Goal: Task Accomplishment & Management: Contribute content

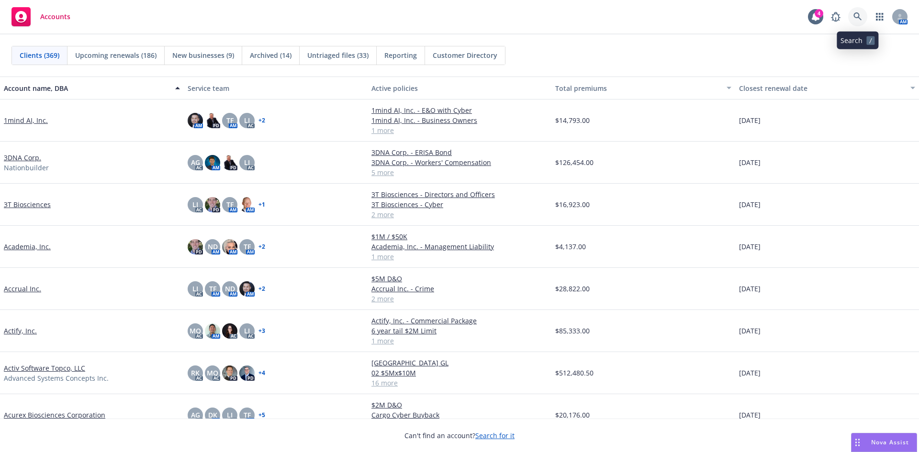
click at [856, 17] on icon at bounding box center [858, 16] width 9 height 9
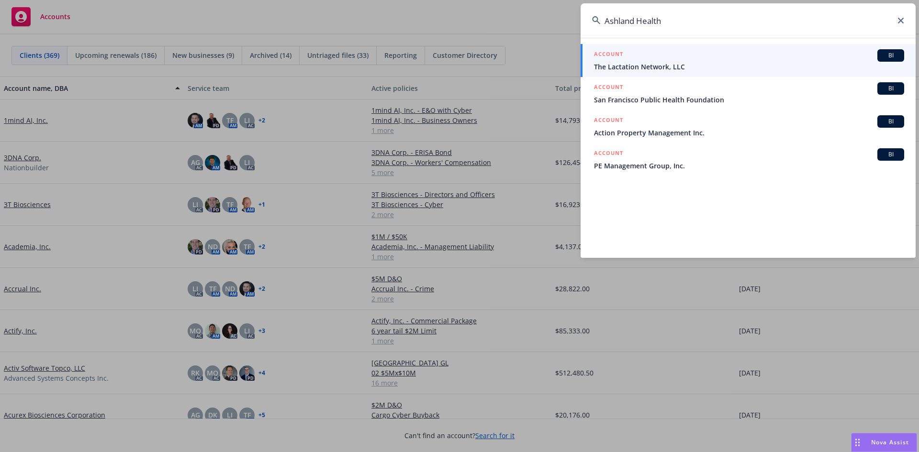
type input "Ashland Health"
click at [659, 56] on div "ACCOUNT BI" at bounding box center [749, 55] width 310 height 12
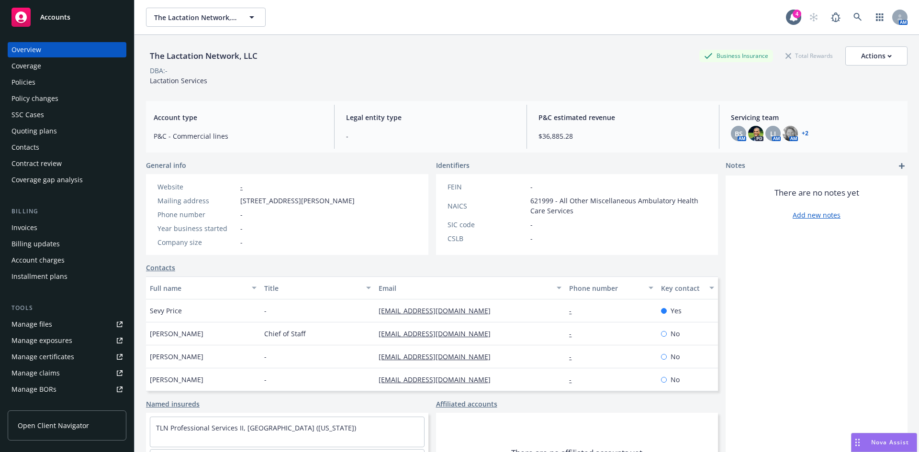
click at [33, 81] on div "Policies" at bounding box center [23, 82] width 24 height 15
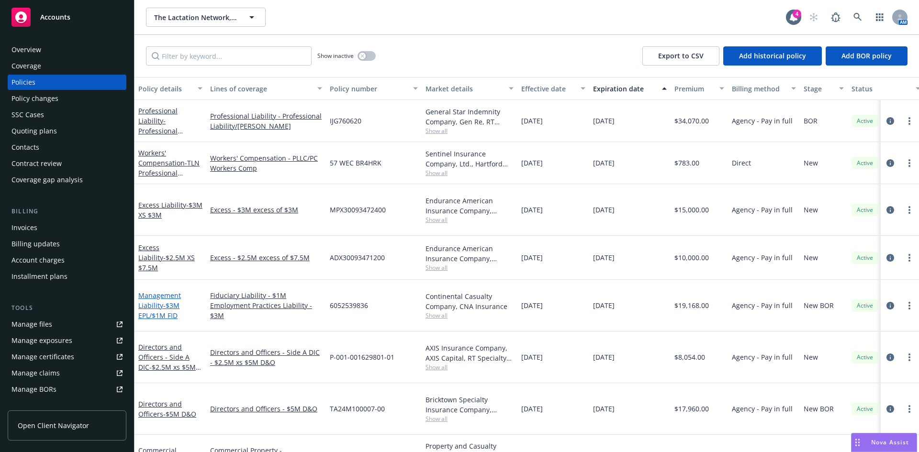
click at [153, 291] on link "Management Liability - $3M EPL/$1M FID" at bounding box center [159, 305] width 43 height 29
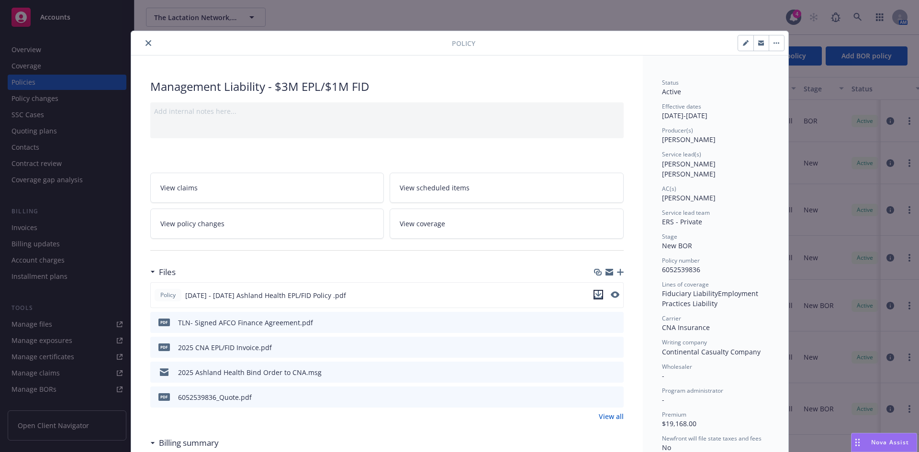
click at [596, 294] on icon "download file" at bounding box center [599, 295] width 8 height 8
click at [146, 45] on icon "close" at bounding box center [149, 43] width 6 height 6
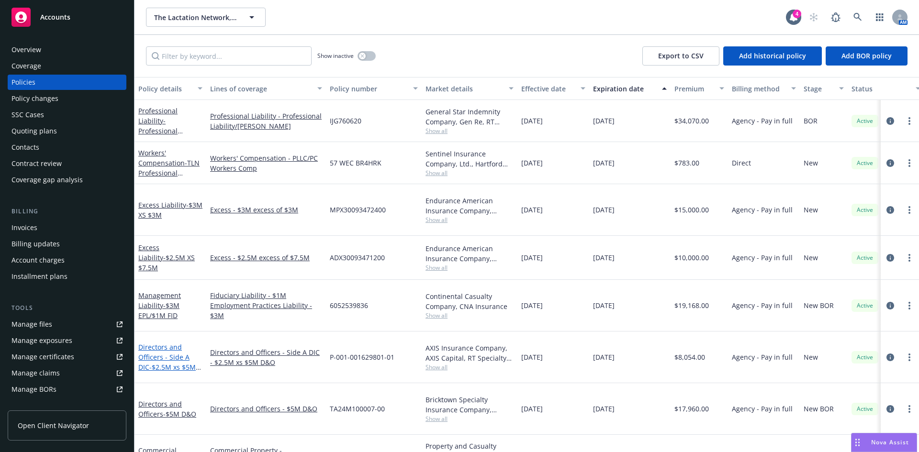
click at [165, 363] on span "- $2.5M xs $5M D&O Limit" at bounding box center [169, 372] width 63 height 19
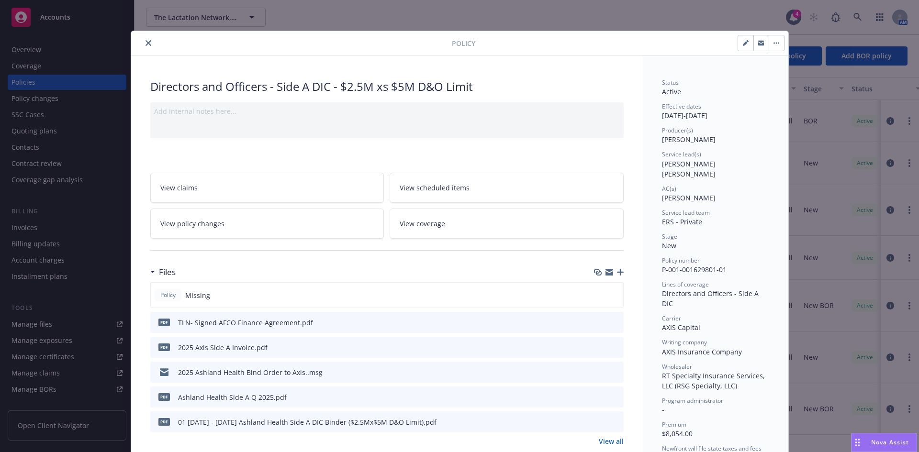
click at [160, 371] on icon at bounding box center [164, 371] width 9 height 4
click at [596, 375] on icon "download file" at bounding box center [599, 374] width 8 height 2
click at [143, 40] on button "close" at bounding box center [148, 42] width 11 height 11
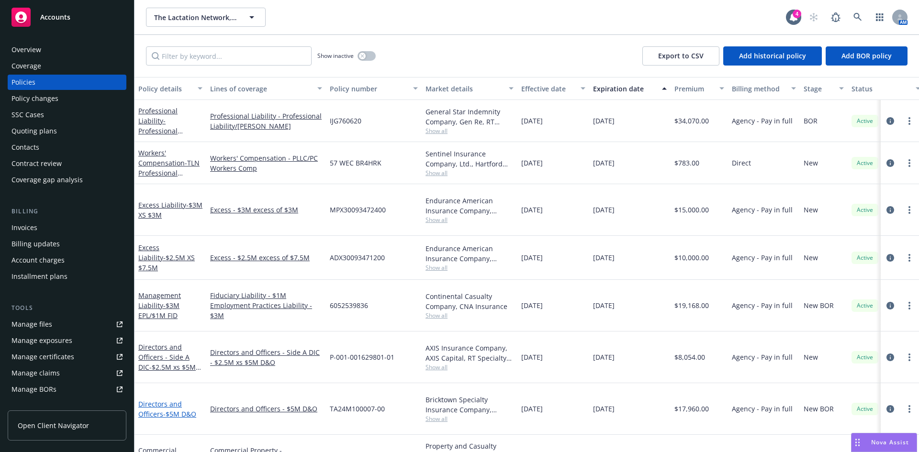
scroll to position [110, 0]
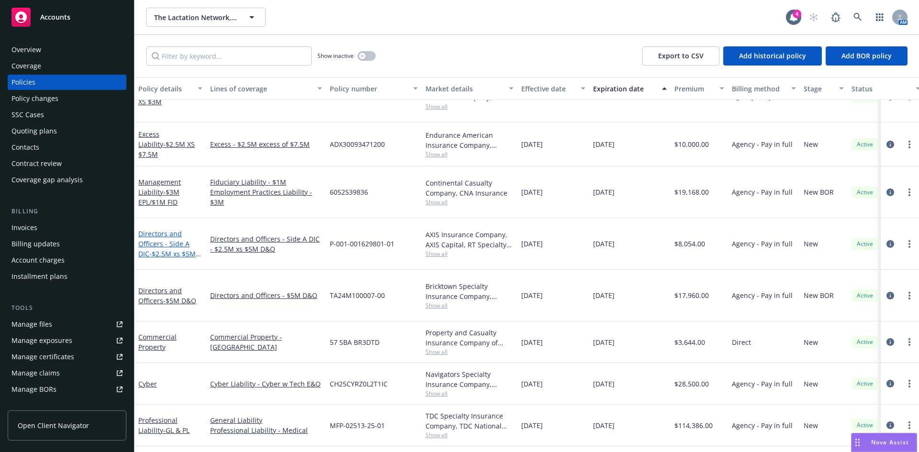
click at [155, 229] on link "Directors and Officers - Side A DIC - $2.5M xs $5M D&O Limit" at bounding box center [166, 248] width 57 height 39
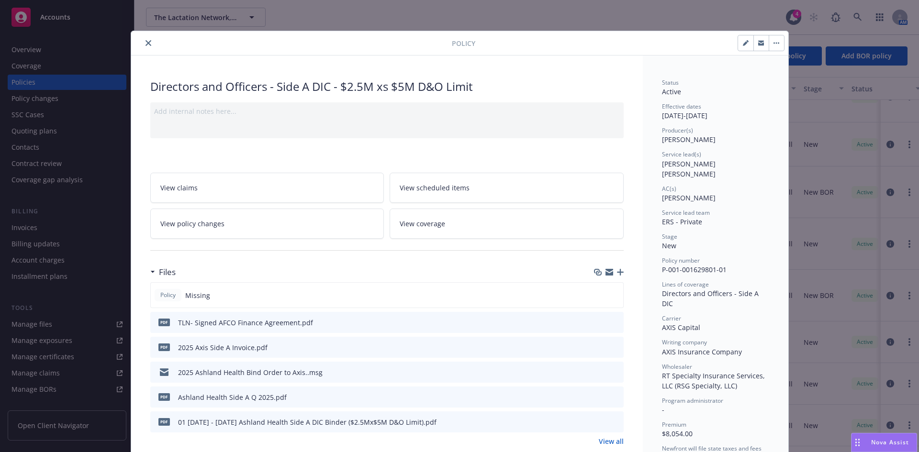
scroll to position [29, 0]
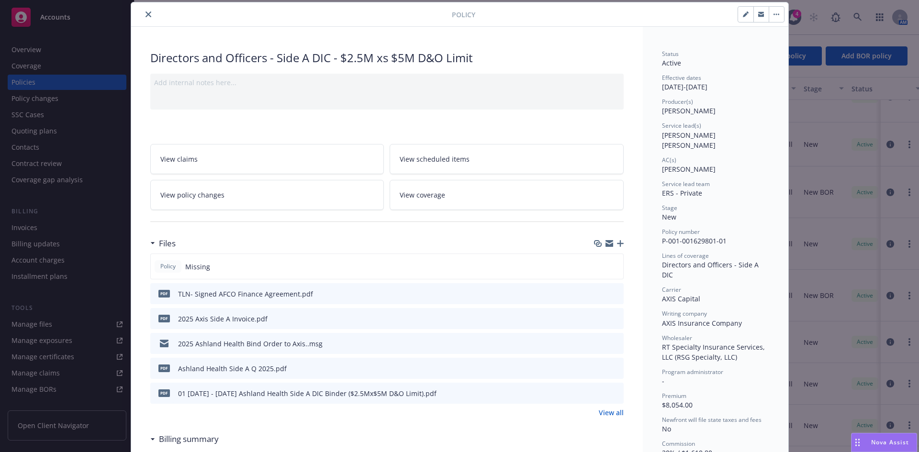
click at [617, 241] on icon "button" at bounding box center [620, 243] width 7 height 7
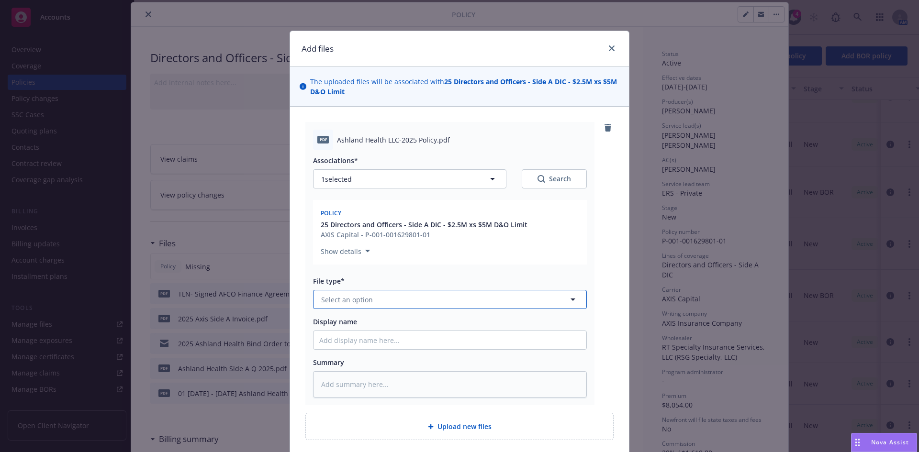
click at [346, 299] on span "Select an option" at bounding box center [347, 300] width 52 height 10
type input "policy"
click at [361, 322] on div "Policy" at bounding box center [449, 326] width 261 height 14
click at [347, 345] on input "Display name" at bounding box center [450, 340] width 273 height 18
paste input "Ashland Health"
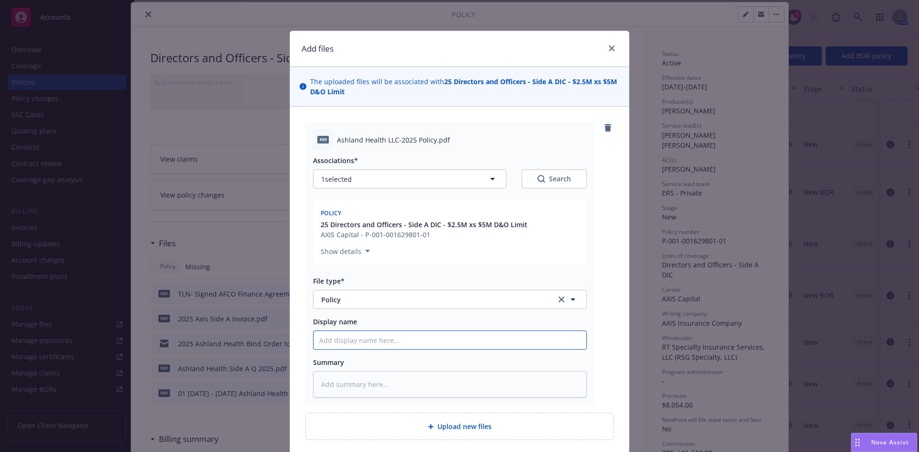
type textarea "x"
type input "Ashland Health LLC 2025-26 Excess Invoice"
click at [452, 341] on input "Ashland Health LLC 2025-26 Excess Invoice" at bounding box center [450, 340] width 273 height 18
type textarea "x"
type input "Ashland Health LLC 2025-26 Excess Invoice"
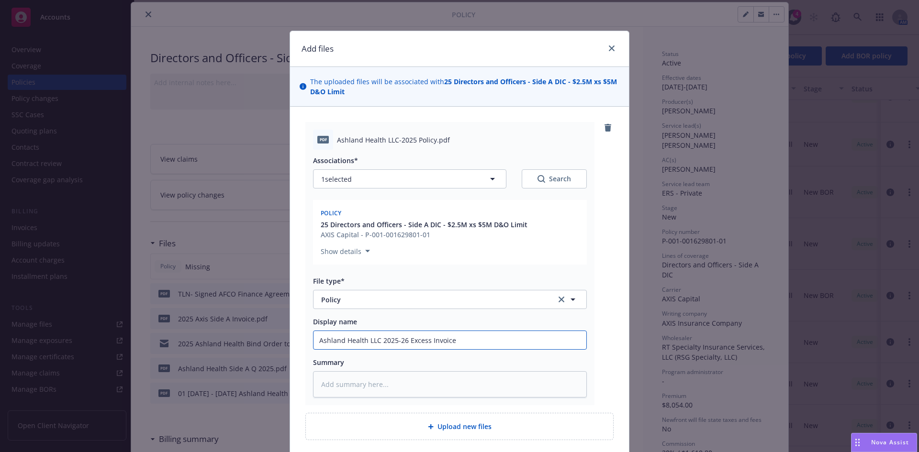
type textarea "x"
type input "Ashland Health LLC 2025-26 Excess Invoic"
type textarea "x"
type input "Ashland Health LLC 2025-26 Excess Invoi"
type textarea "x"
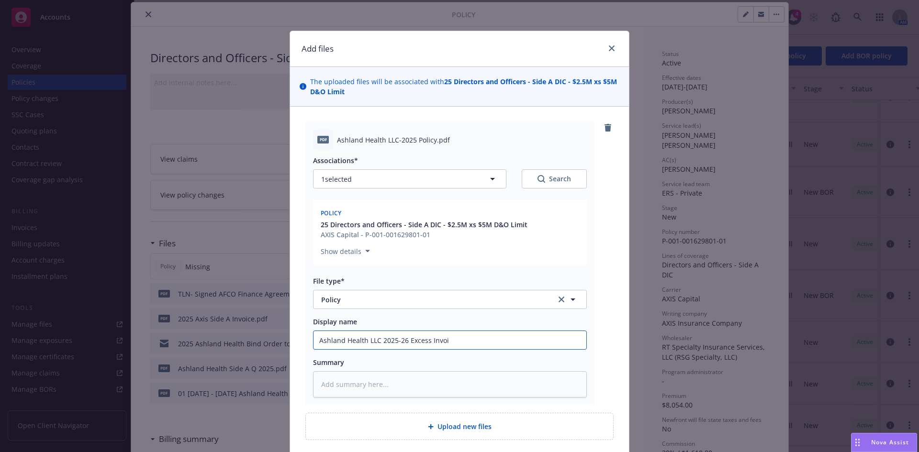
type input "Ashland Health LLC 2025-26 Excess Invo"
type textarea "x"
type input "Ashland Health LLC 2025-26 Excess In"
type textarea "x"
type input "Ashland Health LLC 2025-26 Excess"
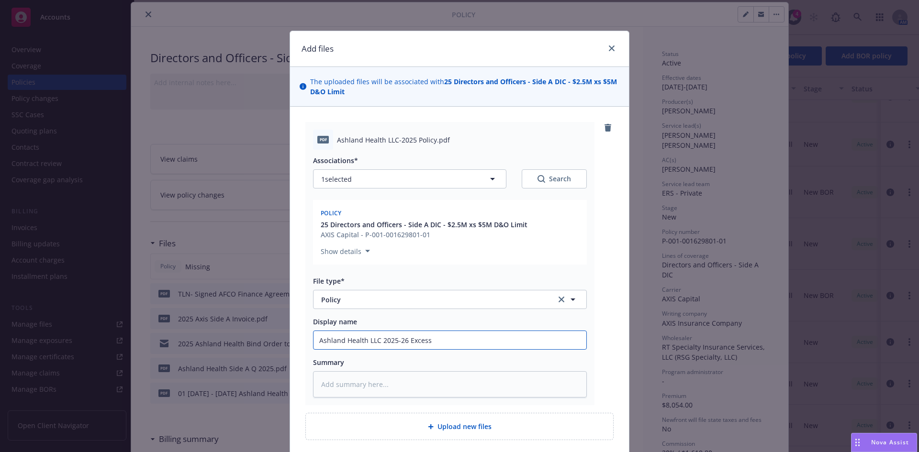
type textarea "x"
type input "Ashland Health LLC 2025-26 Excess"
type textarea "x"
type input "Ashland Health LLC 2025-26 Exce"
type textarea "x"
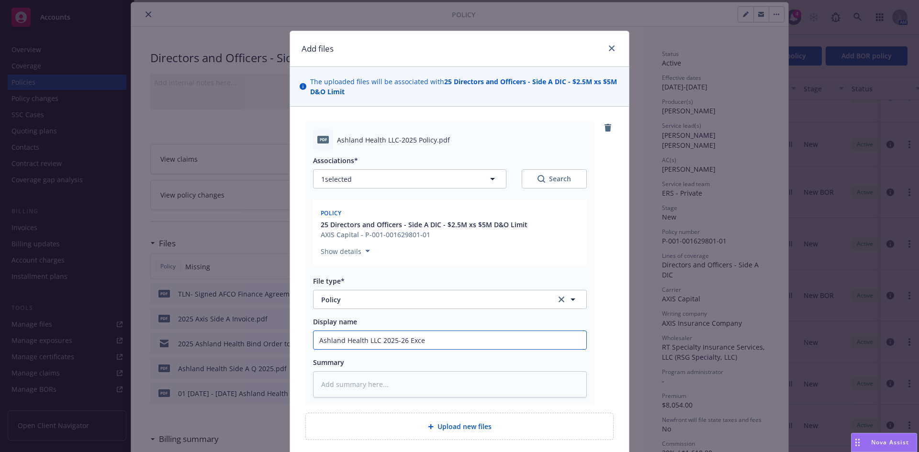
type input "Ashland Health LLC 2025-26 Exc"
type textarea "x"
type input "Ashland Health LLC 2025-26 Ex"
type textarea "x"
type input "Ashland Health LLC 2025-26 E"
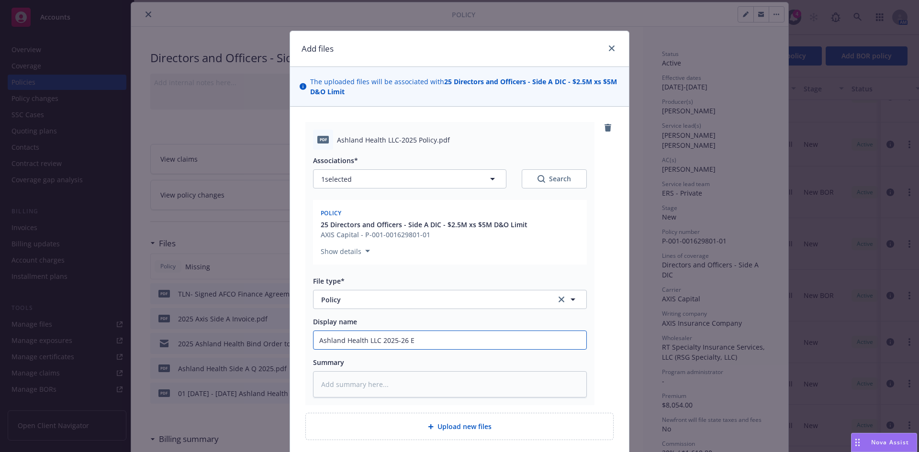
type textarea "x"
type input "Ashland Health LLC 2025-26"
type textarea "x"
type input "Ashland Health LLC 2025-26 S"
type textarea "x"
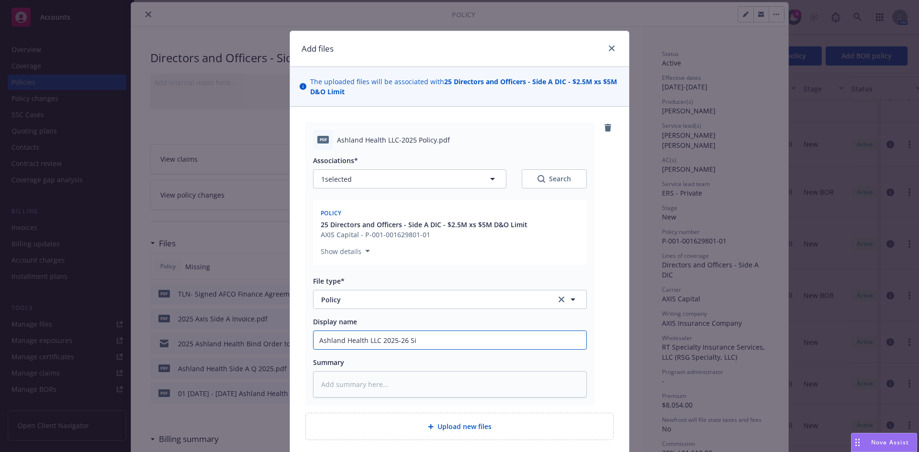
type input "Ashland Health LLC 2025-26 Sid"
type textarea "x"
type input "Ashland Health LLC 2025-26 Side"
type textarea "x"
type input "Ashland Health LLC 2025-26 Side A"
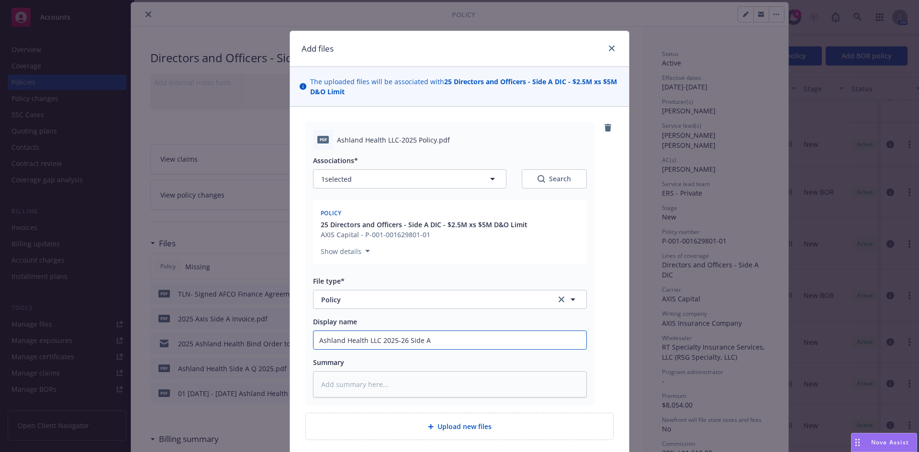
type textarea "x"
type input "Ashland Health LLC 2025-26 Side A"
type textarea "x"
type input "Ashland Health LLC 2025-26 Side A D"
type textarea "x"
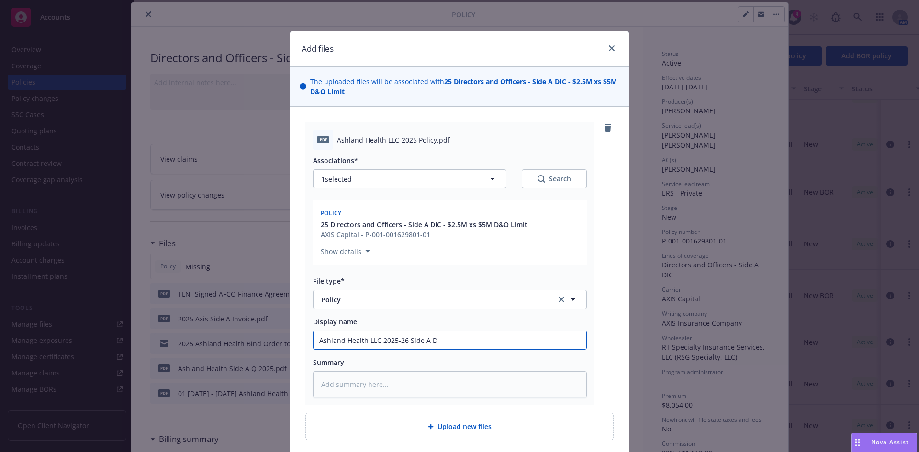
type input "Ashland Health LLC 2025-26 Side A D&"
type textarea "x"
type input "Ashland Health LLC 2025-26 Side A D&O"
type textarea "x"
type input "Ashland Health LLC 2025-26 Side A D&O"
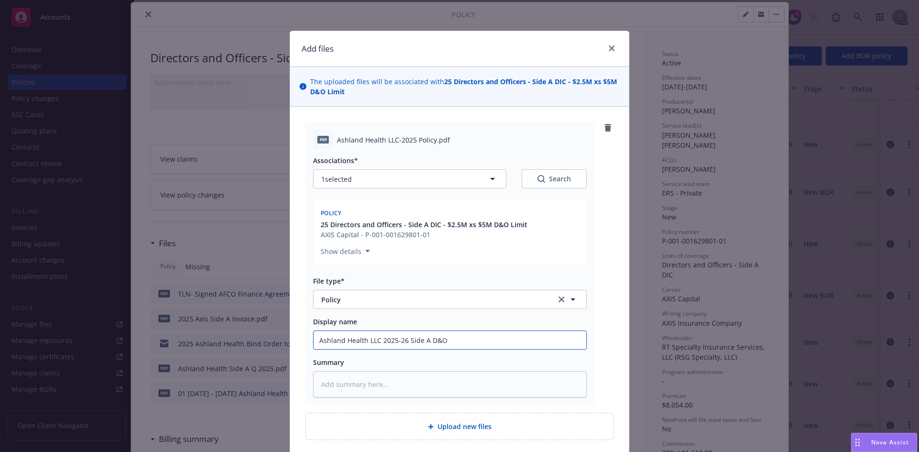
type textarea "x"
type input "Ashland Health LLC 2025-26 Side A D&O P"
type textarea "x"
type input "Ashland Health LLC 2025-26 Side A D&O Po"
type textarea "x"
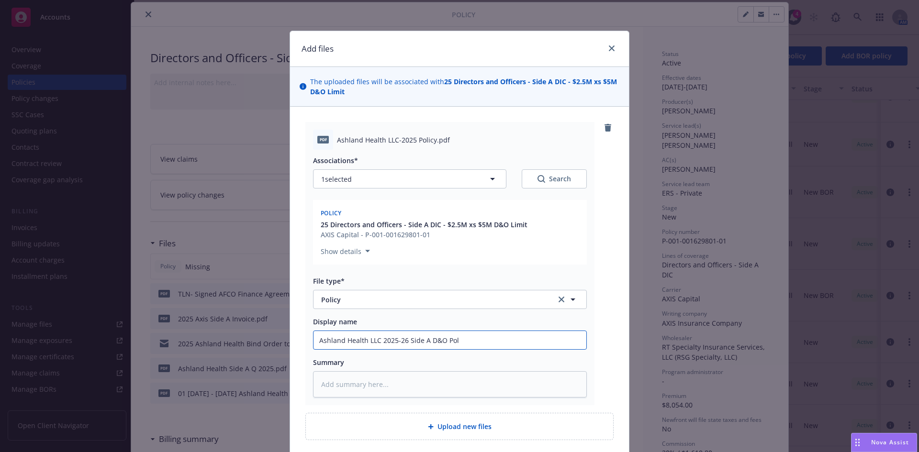
type input "Ashland Health LLC 2025-26 Side A D&O Poli"
type textarea "x"
type input "Ashland Health LLC 2025-26 Side A D&O Polic"
type textarea "x"
type input "Ashland Health LLC 2025-26 Side A D&O Policy"
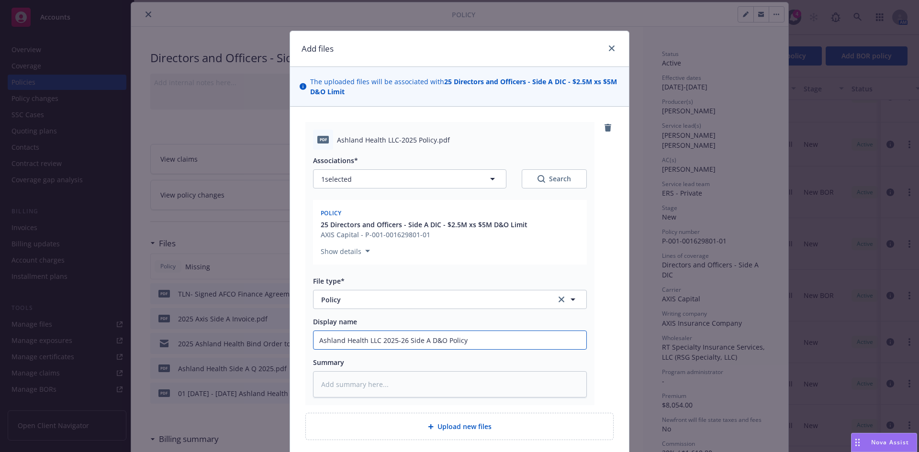
type textarea "x"
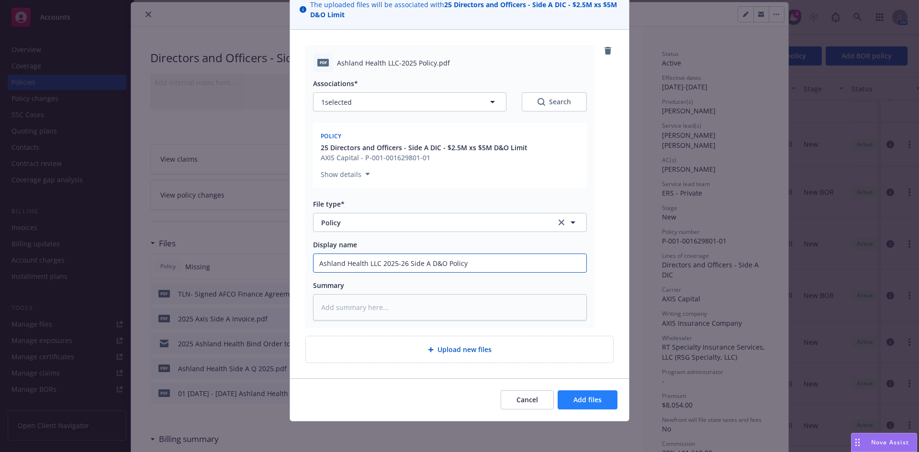
type input "Ashland Health LLC 2025-26 Side A D&O Policy"
click at [602, 399] on button "Add files" at bounding box center [588, 400] width 60 height 19
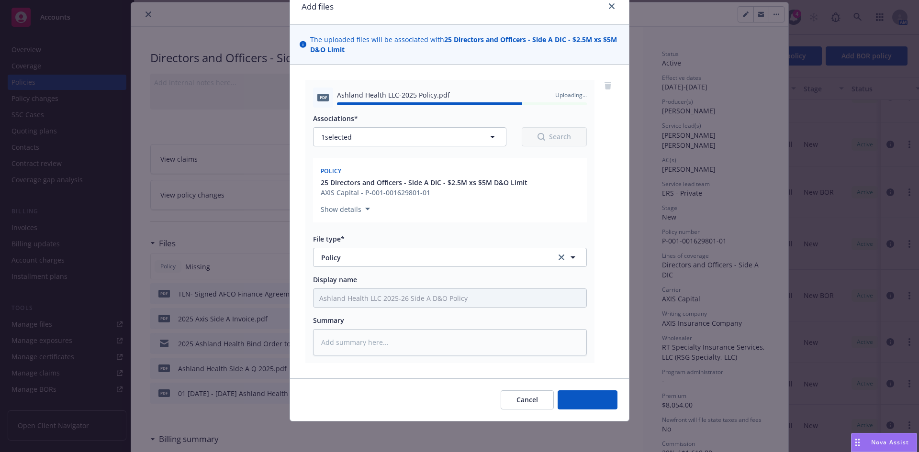
type textarea "x"
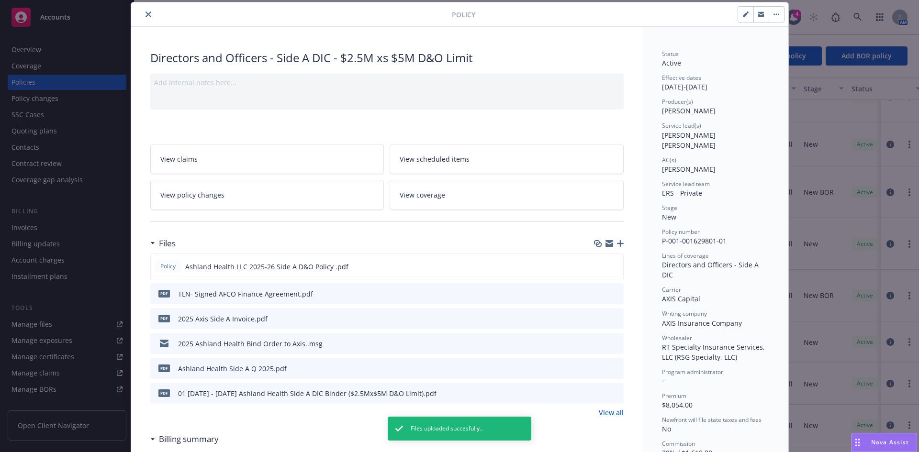
click at [146, 13] on icon "close" at bounding box center [149, 14] width 6 height 6
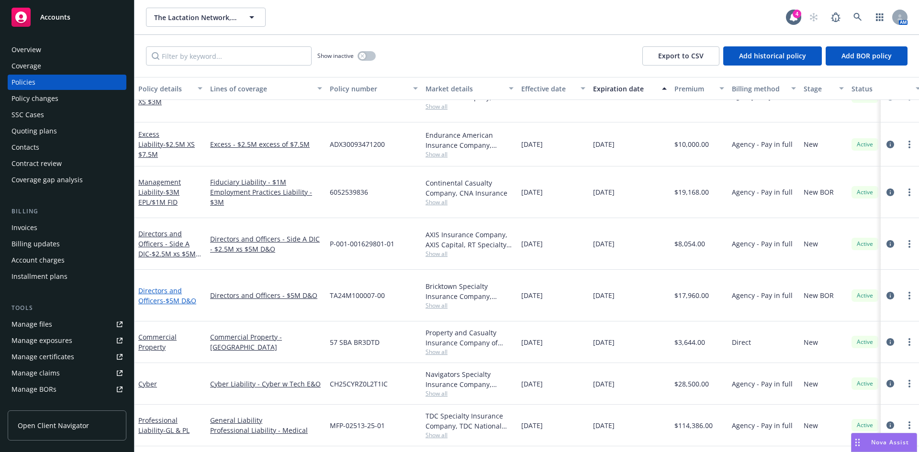
click at [155, 286] on link "Directors and Officers - $5M D&O" at bounding box center [167, 295] width 58 height 19
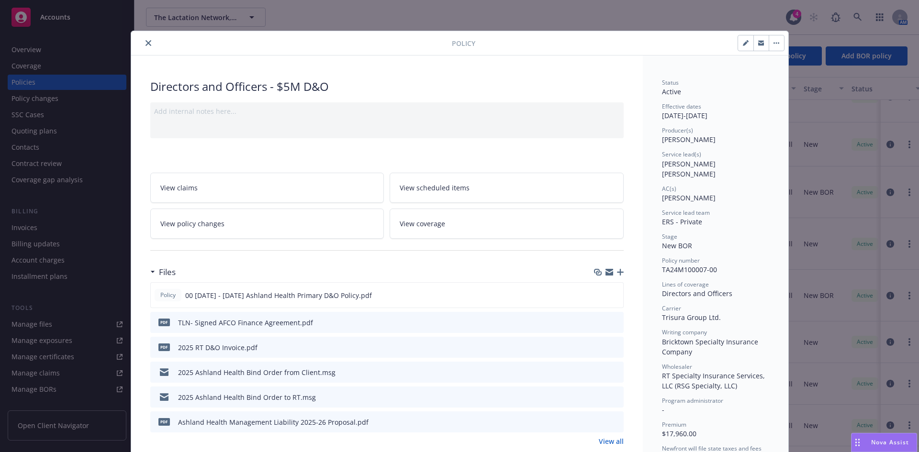
click at [743, 44] on icon "button" at bounding box center [745, 43] width 5 height 5
select select "NEW_BOR"
select select "12"
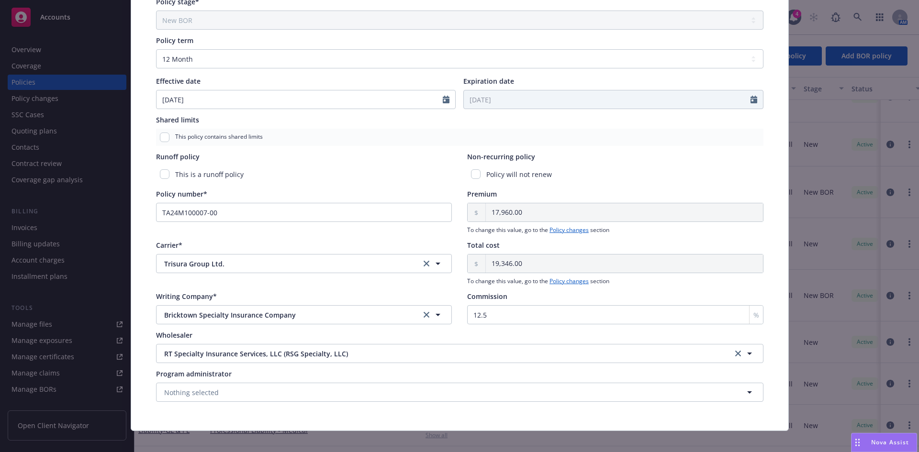
scroll to position [332, 0]
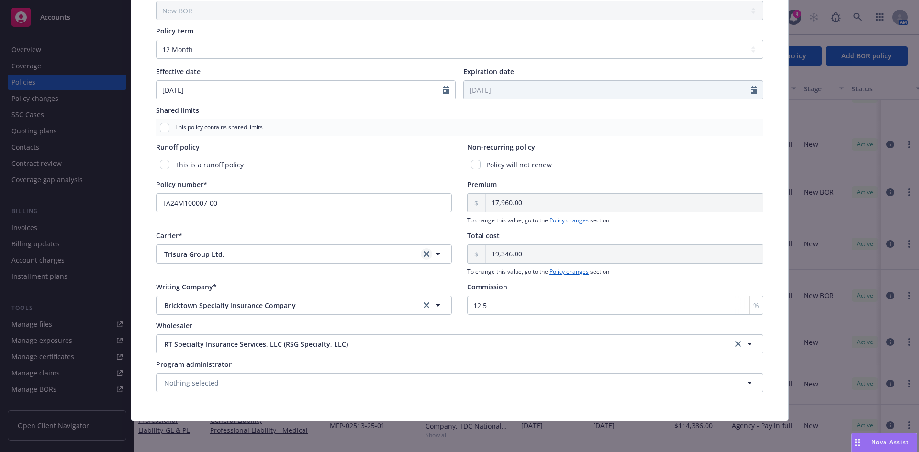
click at [424, 253] on icon "clear selection" at bounding box center [427, 254] width 6 height 6
click at [230, 250] on button "button" at bounding box center [304, 254] width 296 height 19
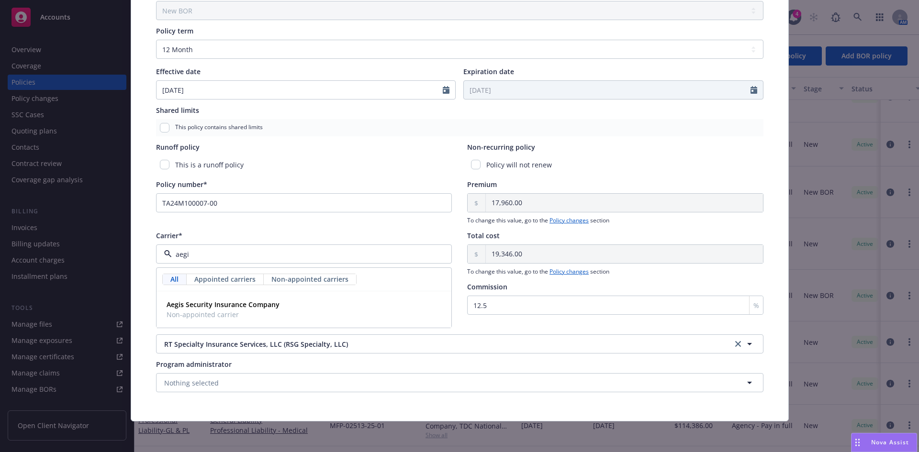
type input "aegis"
click at [183, 308] on strong "Aegis Security Insurance Company" at bounding box center [223, 304] width 113 height 9
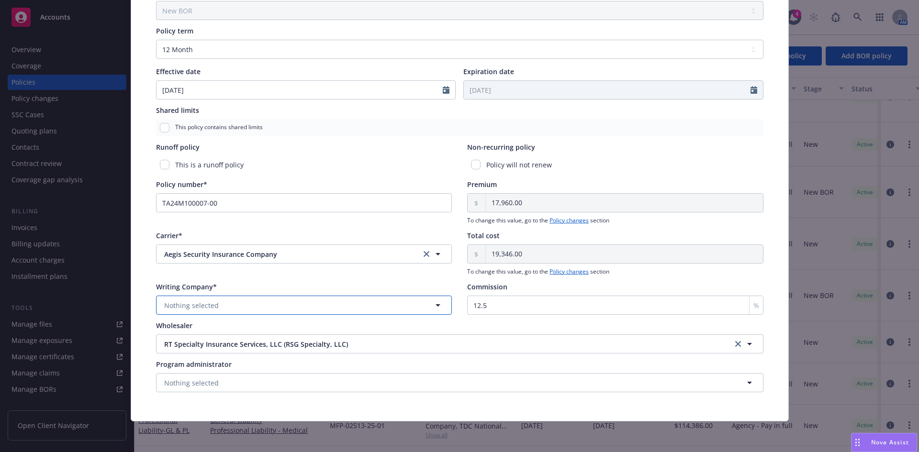
click at [264, 305] on button "Nothing selected" at bounding box center [304, 305] width 296 height 19
click at [227, 341] on span "Domestic - 33898" at bounding box center [223, 343] width 113 height 10
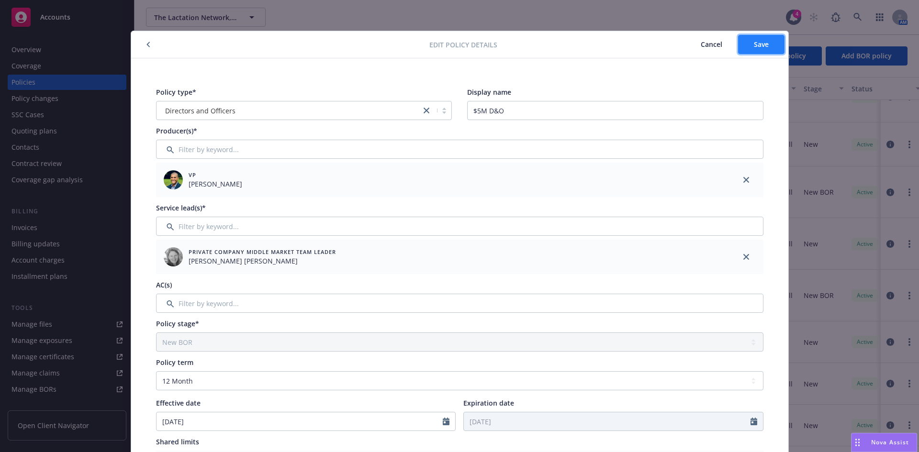
click at [751, 39] on button "Save" at bounding box center [761, 44] width 46 height 19
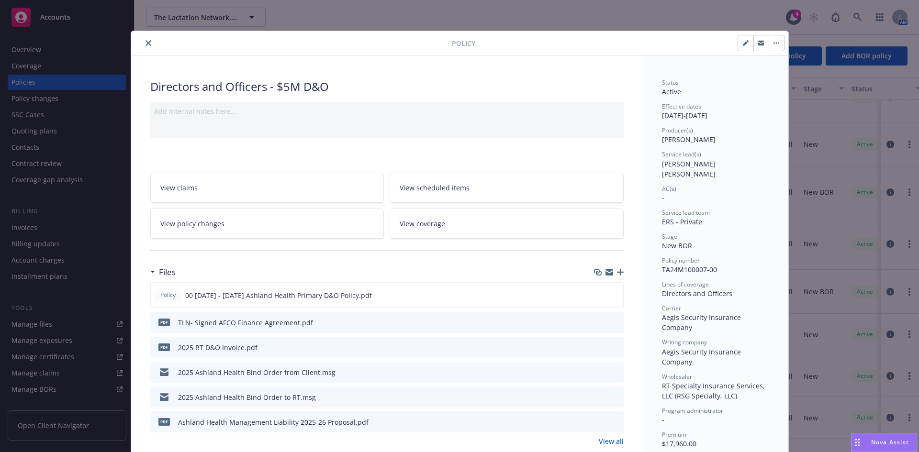
scroll to position [108, 0]
click at [617, 275] on icon "button" at bounding box center [620, 272] width 7 height 7
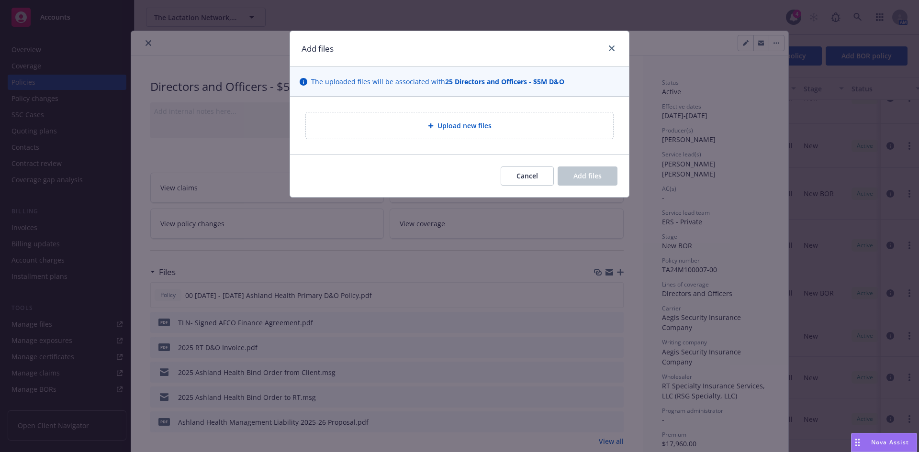
type textarea "x"
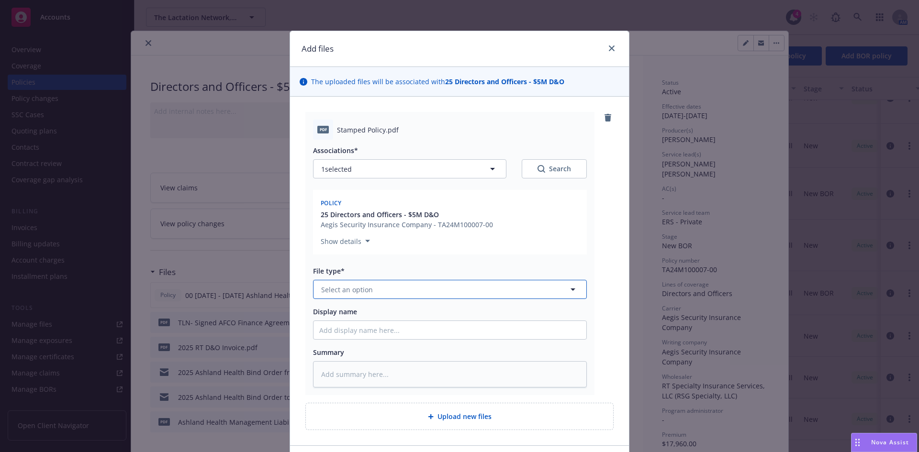
click at [340, 287] on span "Select an option" at bounding box center [347, 290] width 52 height 10
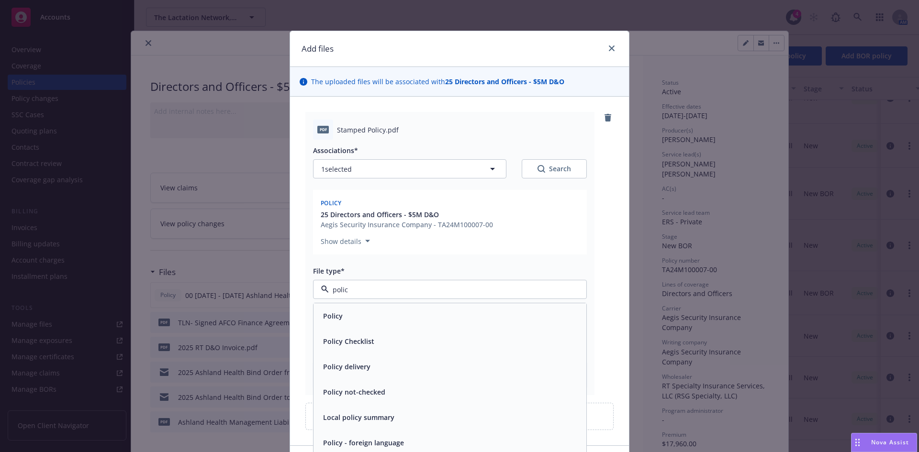
type input "policy"
click at [339, 314] on div "Policy" at bounding box center [331, 316] width 25 height 14
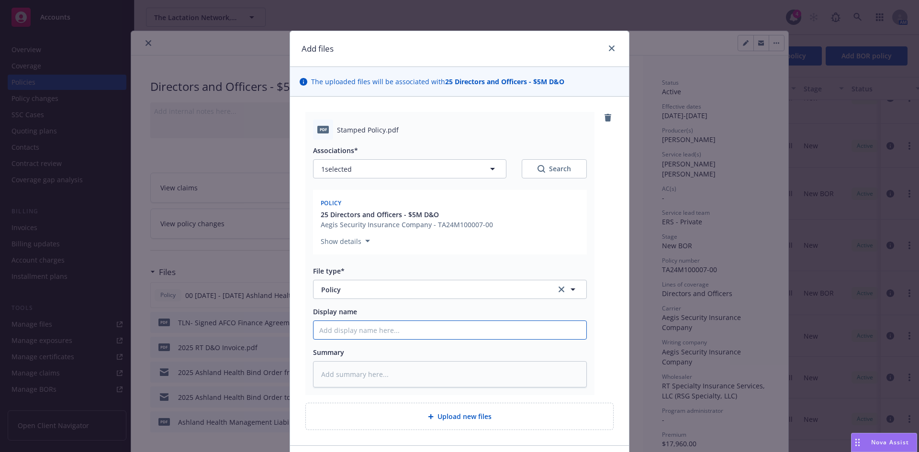
click at [352, 326] on input "Display name" at bounding box center [450, 330] width 273 height 18
paste input "Ashland Health"
type textarea "x"
type input "Ashland Health LLC 2025-26 Excess Invoice"
click at [453, 332] on input "Ashland Health LLC 2025-26 Excess Invoice" at bounding box center [450, 330] width 273 height 18
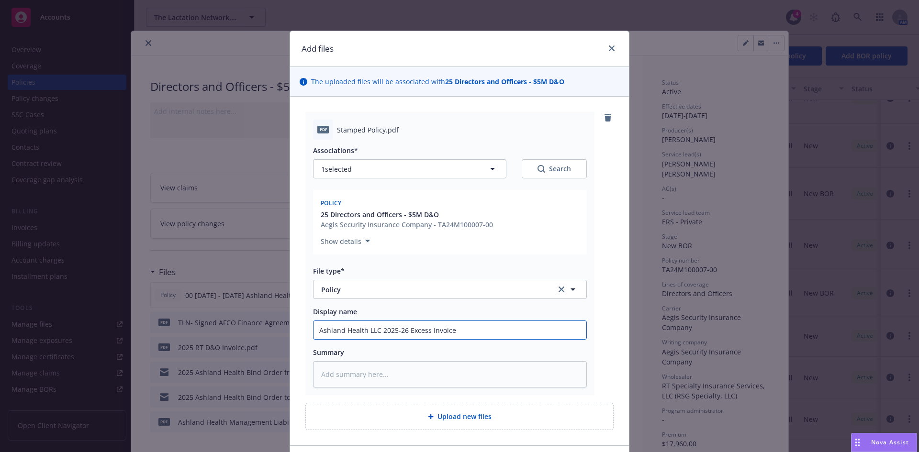
type textarea "x"
type input "Ashland Health LLC 2025-26 Excess Invoice"
type textarea "x"
type input "Ashland Health LLC 2025-26 Excess Invoic"
type textarea "x"
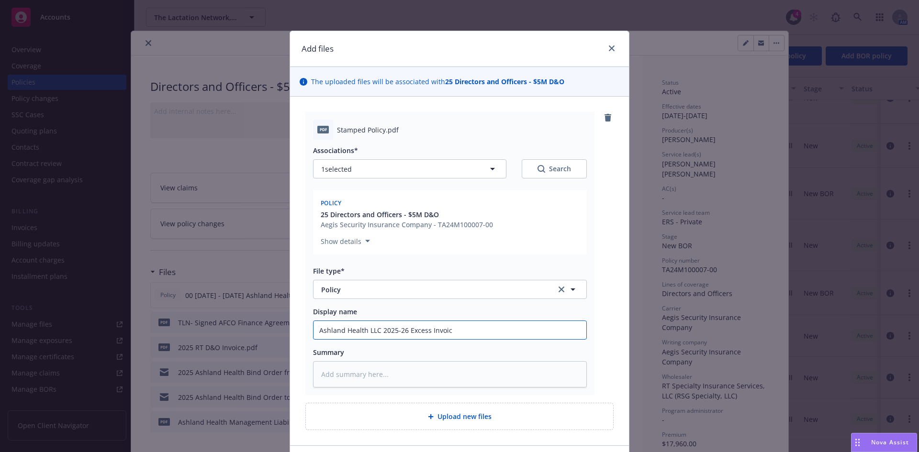
type input "Ashland Health LLC 2025-26 Excess Invoi"
type textarea "x"
type input "Ashland Health LLC 2025-26 Excess Invo"
type textarea "x"
type input "Ashland Health LLC 2025-26 Excess Inv"
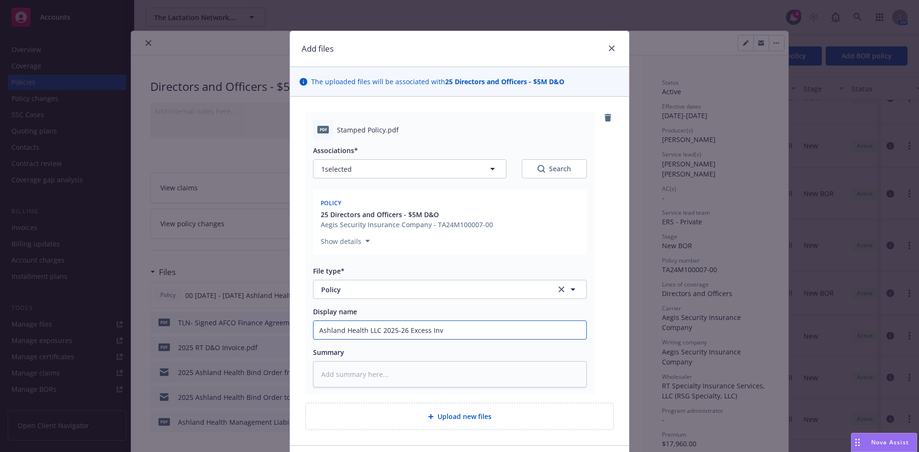
type textarea "x"
type input "Ashland Health LLC 2025-26 Excess In"
type textarea "x"
type input "Ashland Health LLC 2025-26 Excess"
type textarea "x"
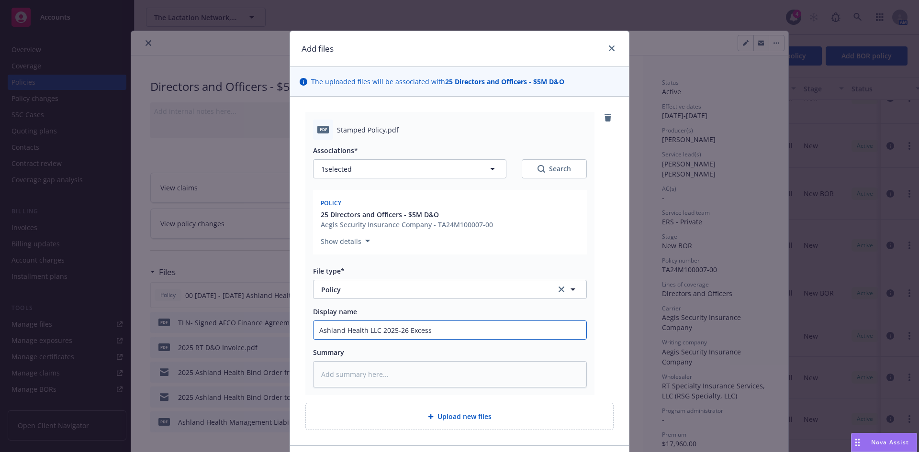
type input "Ashland Health LLC 2025-26 Exces"
type textarea "x"
type input "Ashland Health LLC 2025-26 Exce"
type textarea "x"
type input "Ashland Health LLC 2025-26 Exc"
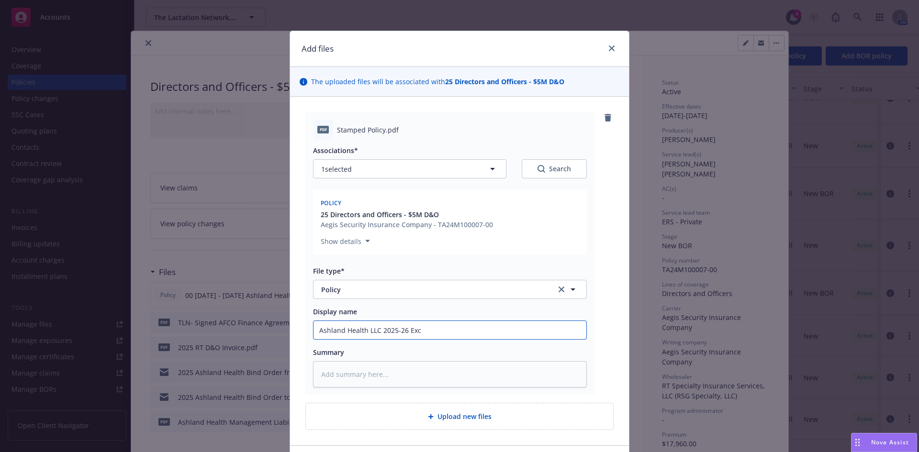
type textarea "x"
type input "Ashland Health LLC 2025-26 Ex"
type textarea "x"
type input "Ashland Health LLC 2025-26 E"
type textarea "x"
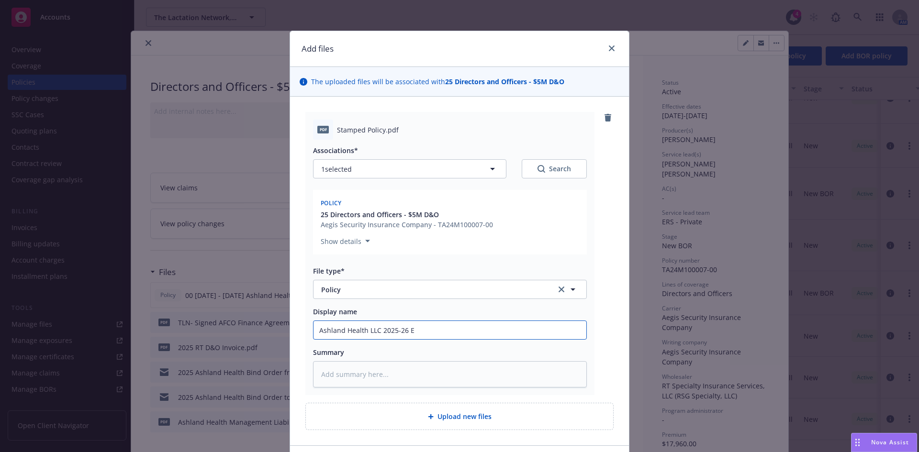
type input "Ashland Health LLC 2025-26"
type textarea "x"
type input "Ashland Health LLC 2025-26 Pr"
type textarea "x"
type input "Ashland Health LLC 2025-26 Pri"
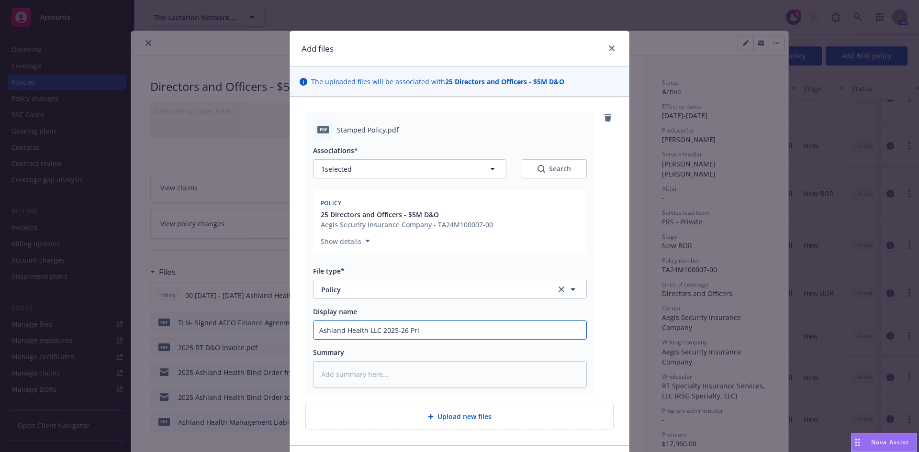
type textarea "x"
type input "Ashland Health LLC 2025-26 Prim"
type textarea "x"
type input "Ashland Health LLC 2025-26 Prima"
type textarea "x"
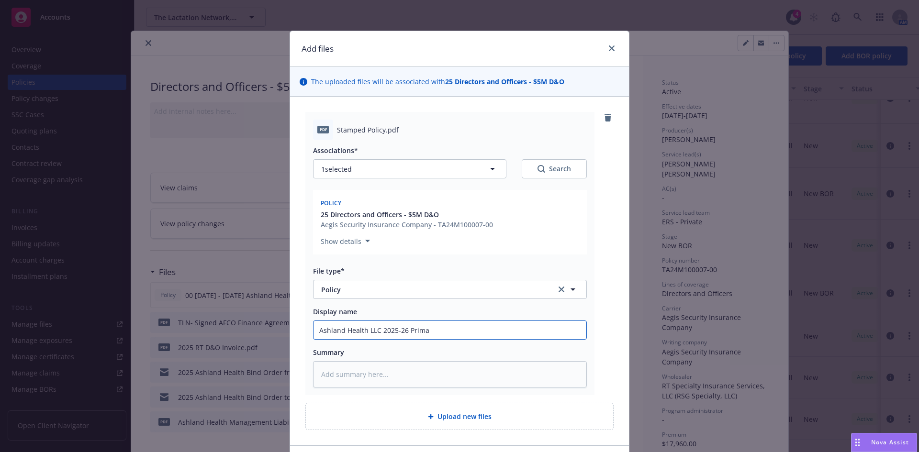
type input "Ashland Health LLC 2025-26 Primar"
type textarea "x"
type input "Ashland Health LLC 2025-26 Primary"
type textarea "x"
type input "Ashland Health LLC 2025-26 Primary"
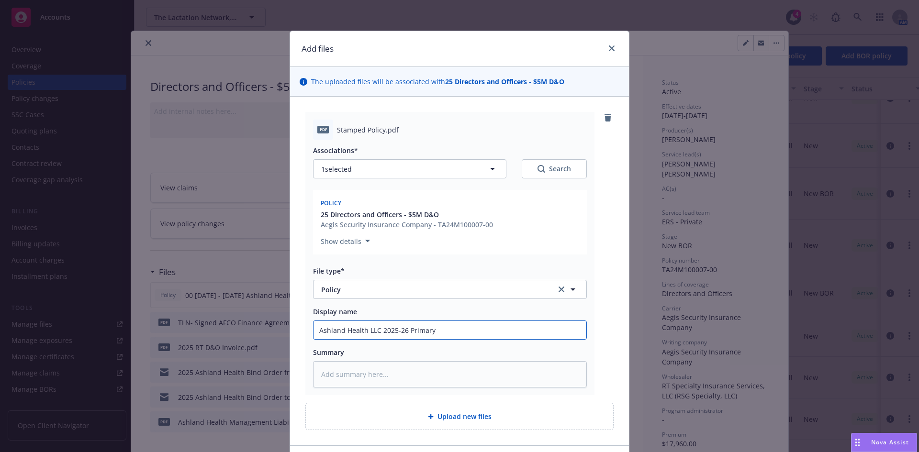
type textarea "x"
type input "Ashland Health LLC 2025-26 Primary P"
type textarea "x"
type input "Ashland Health LLC 2025-26 Primary Po"
type textarea "x"
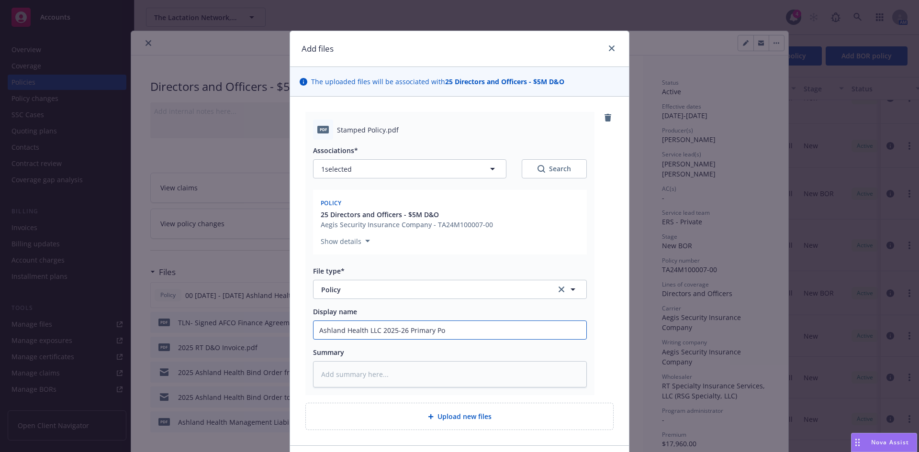
type input "Ashland Health LLC 2025-26 Primary Pol"
type textarea "x"
type input "Ashland Health LLC 2025-26 Primary Poli"
type textarea "x"
type input "Ashland Health LLC 2025-26 Primary Polic"
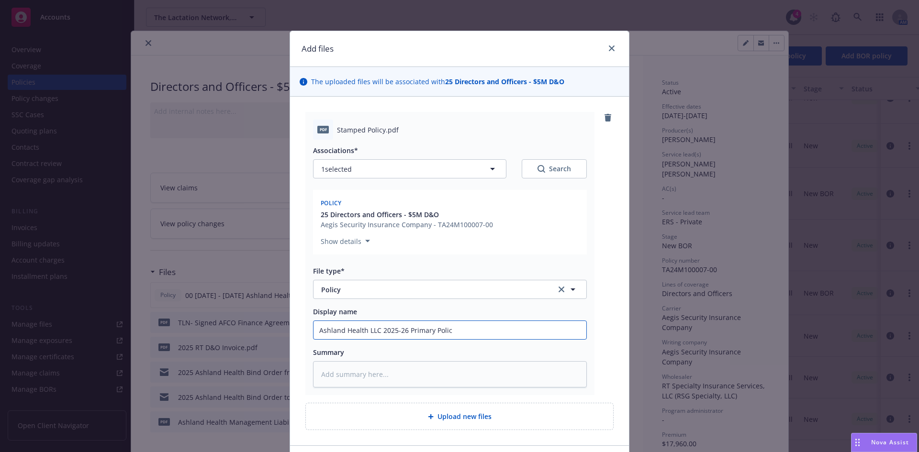
type textarea "x"
type input "Ashland Health LLC 2025-26 Primary Policy"
type textarea "x"
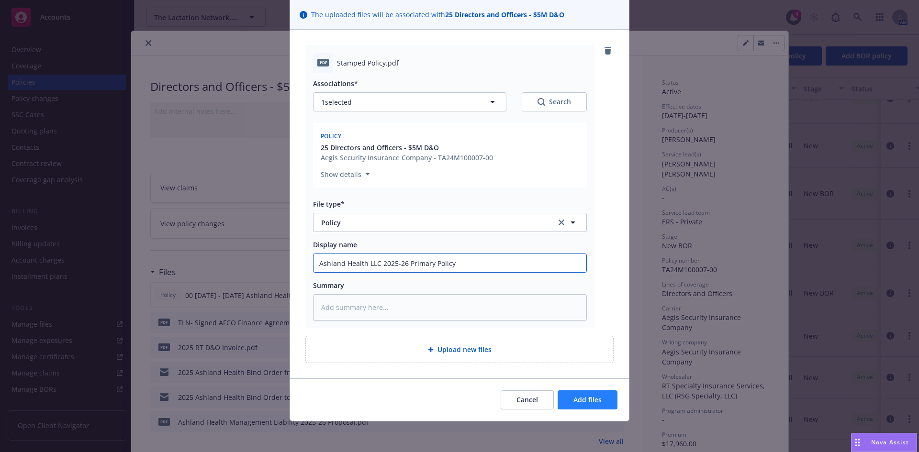
type input "Ashland Health LLC 2025-26 Primary Policy"
click at [597, 395] on button "Add files" at bounding box center [588, 400] width 60 height 19
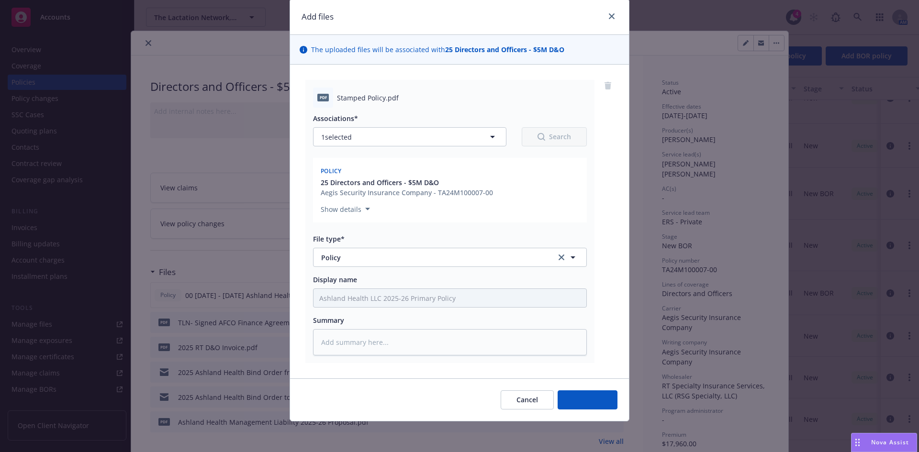
scroll to position [32, 0]
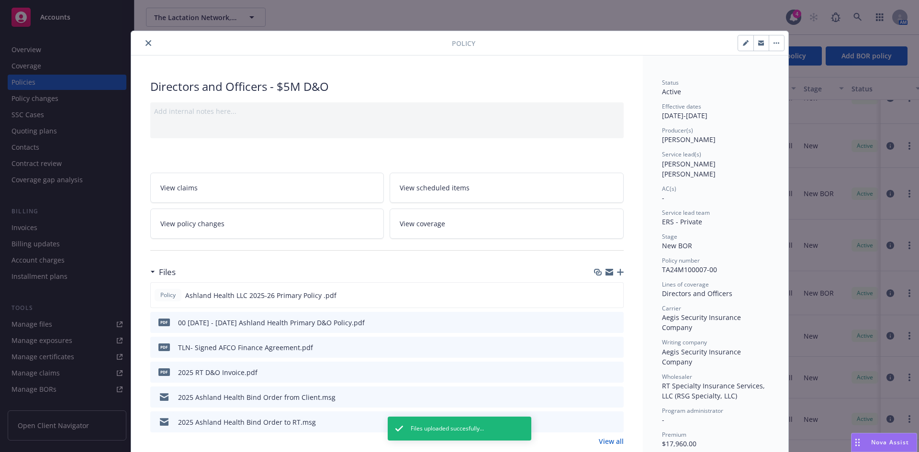
click at [143, 45] on button "close" at bounding box center [148, 42] width 11 height 11
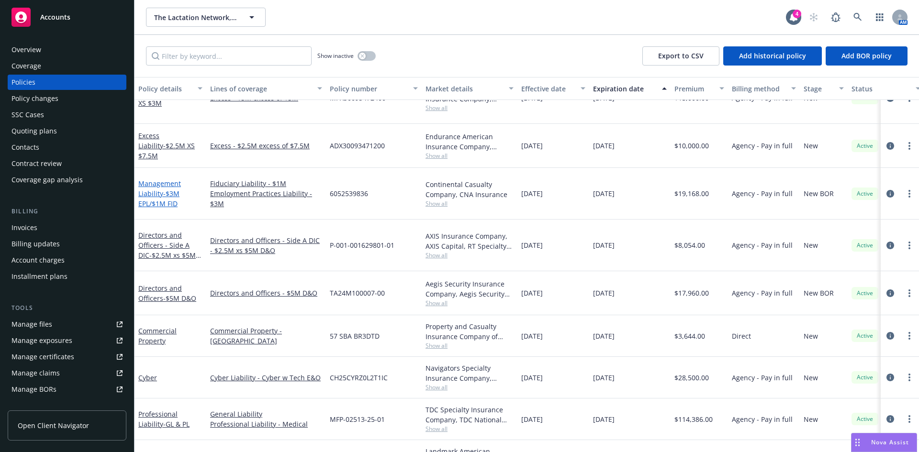
click at [162, 189] on span "- $3M EPL/$1M FID" at bounding box center [158, 198] width 41 height 19
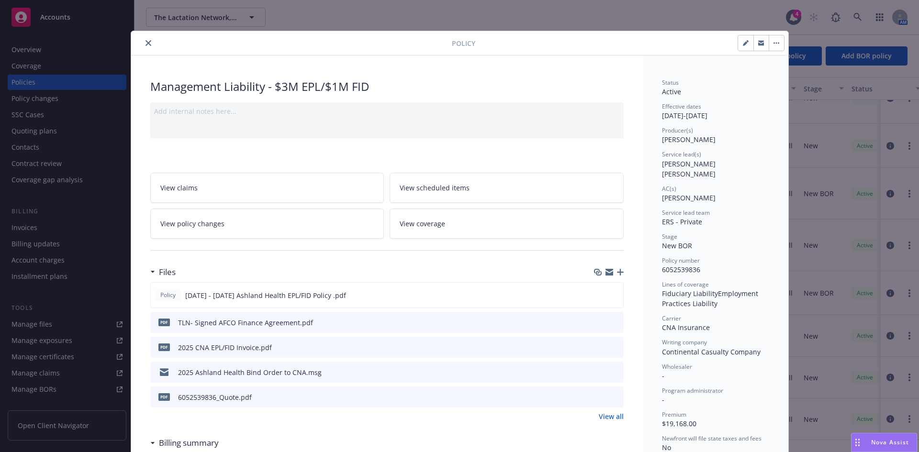
scroll to position [29, 0]
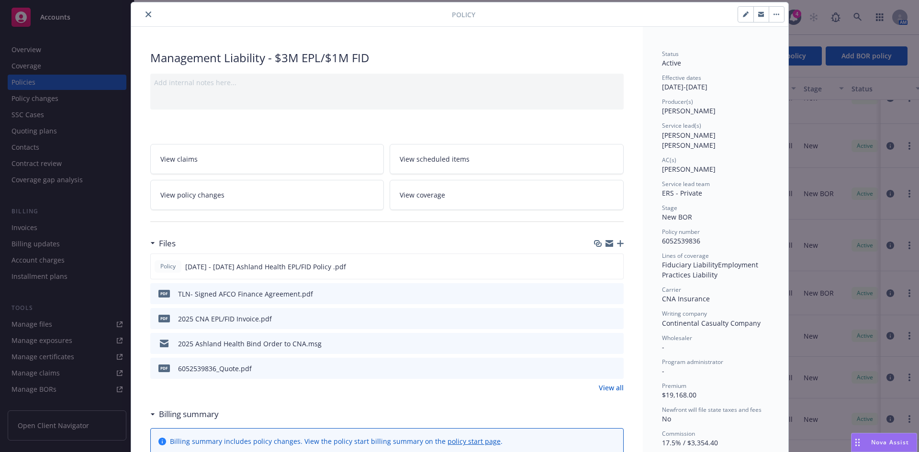
click at [618, 237] on div "Files" at bounding box center [387, 244] width 474 height 20
click at [617, 244] on icon "button" at bounding box center [620, 243] width 7 height 7
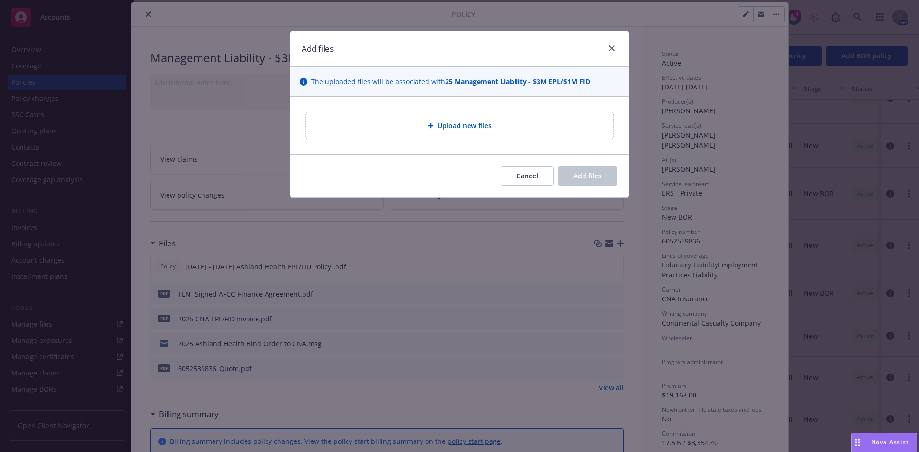
type textarea "x"
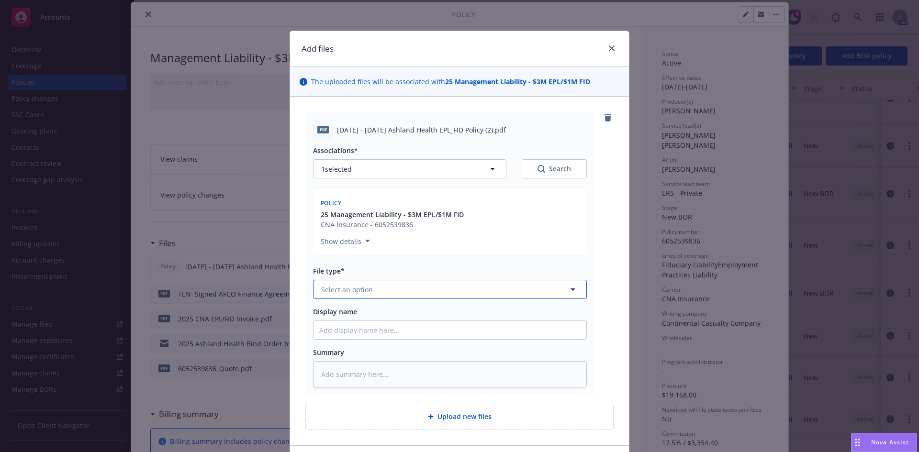
click at [342, 295] on button "Select an option" at bounding box center [450, 289] width 274 height 19
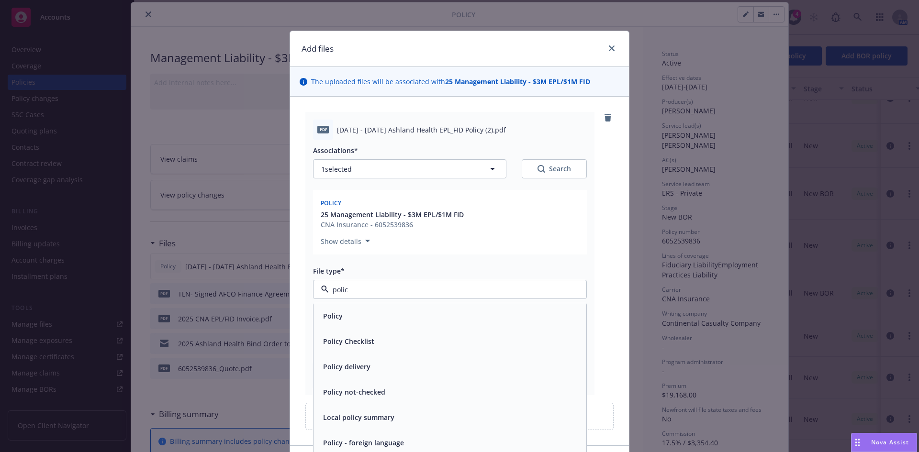
type input "policy"
click at [349, 312] on div "Policy" at bounding box center [449, 316] width 261 height 14
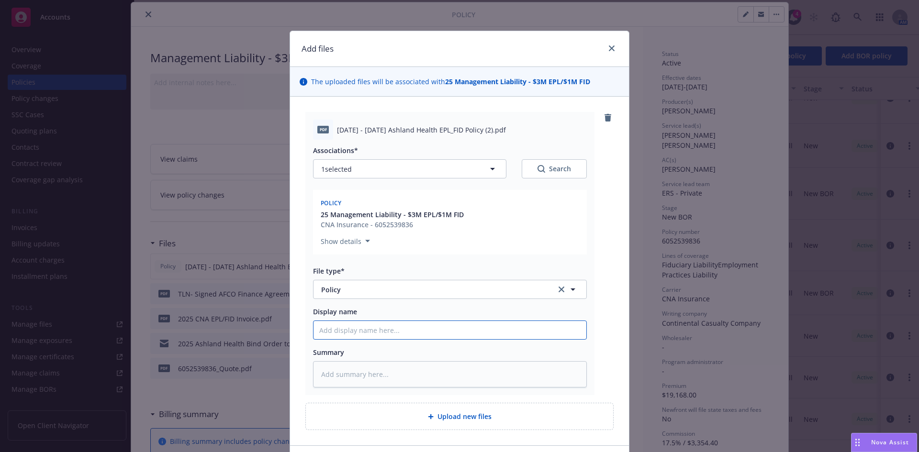
click at [322, 333] on input "Display name" at bounding box center [450, 330] width 273 height 18
paste input "Ashland Health"
type textarea "x"
type input "Ashland Health LLC 2025-26 Excess Invoice"
click at [452, 330] on input "Ashland Health LLC 2025-26 Excess Invoice" at bounding box center [450, 330] width 273 height 18
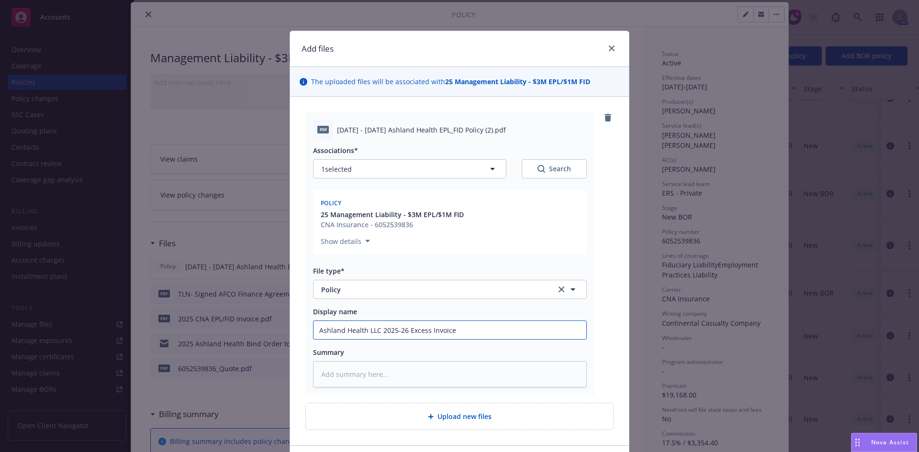
type textarea "x"
type input "Ashland Health LLC 2025-26 Excess Invoice"
type textarea "x"
type input "Ashland Health LLC 2025-26 Excess Invoic"
type textarea "x"
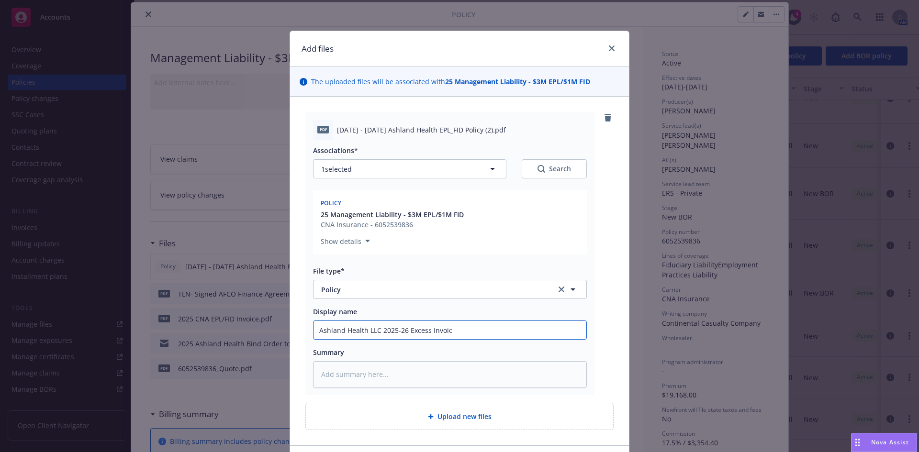
type input "Ashland Health LLC 2025-26 Excess Invoi"
type textarea "x"
type input "Ashland Health LLC 2025-26 Excess Invo"
type textarea "x"
type input "Ashland Health LLC 2025-26 Excess Inv"
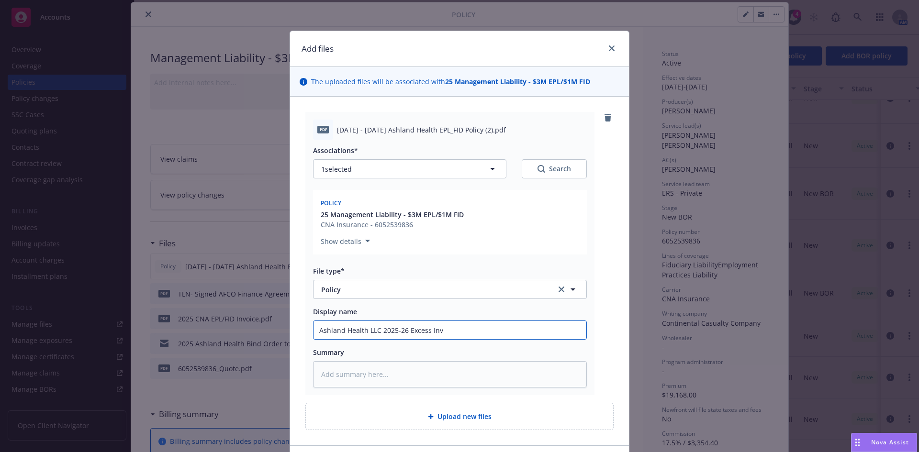
type textarea "x"
type input "Ashland Health LLC 2025-26 Excess In"
type textarea "x"
type input "Ashland Health LLC 2025-26 Excess"
type textarea "x"
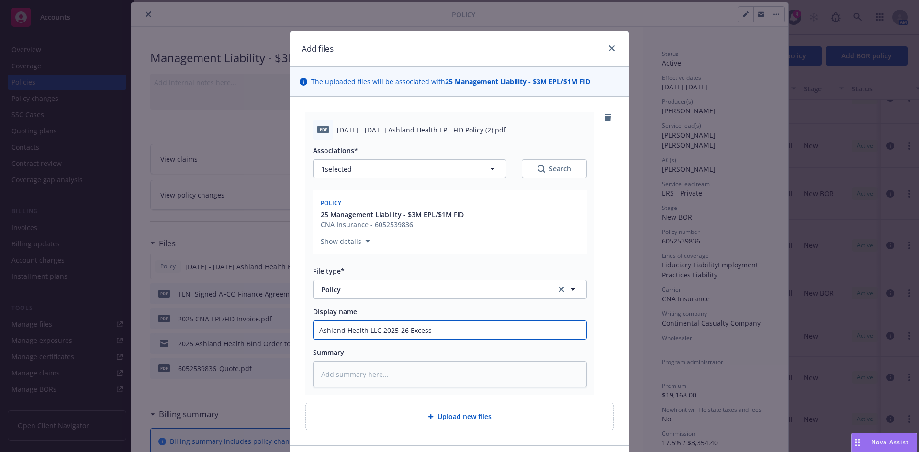
type input "Ashland Health LLC 2025-26 Exces"
type textarea "x"
type input "Ashland Health LLC 2025-26 Exce"
type textarea "x"
type input "Ashland Health LLC 2025-26 Exc"
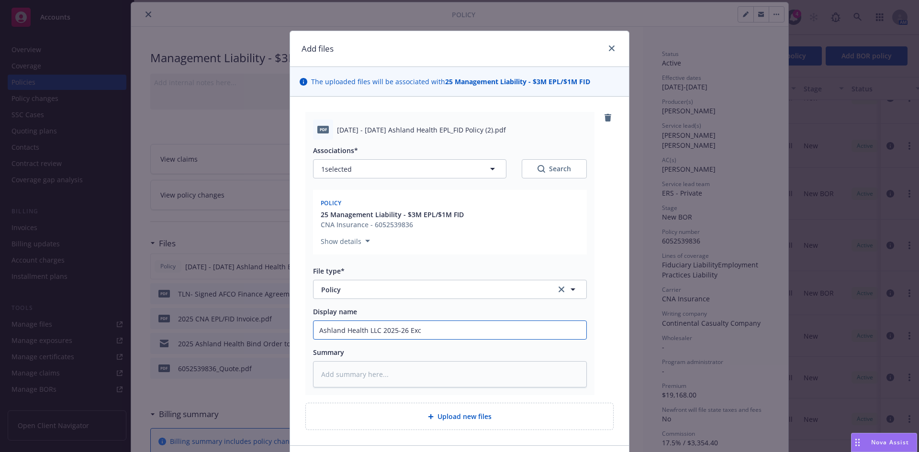
type textarea "x"
type input "Ashland Health LLC 2025-26 Ex"
type textarea "x"
type input "Ashland Health LLC 2025-26 E"
type textarea "x"
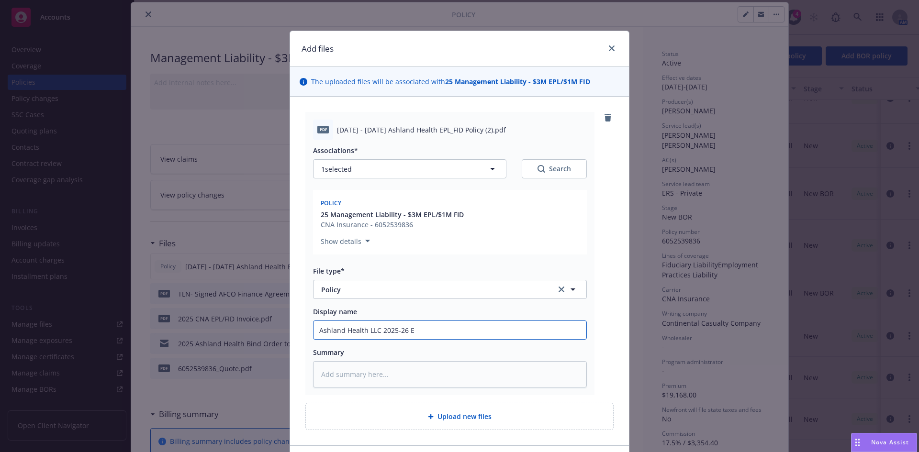
type input "Ashland Health LLC 2025-26"
type textarea "x"
type input "Ashland Health LLC 2025-26 E"
type textarea "x"
type input "Ashland Health LLC 2025-26 EP"
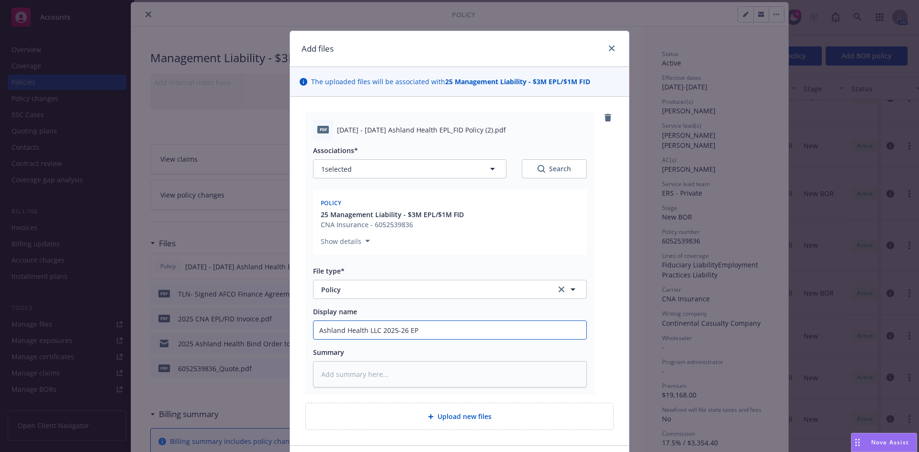
type textarea "x"
type input "Ashland Health LLC 2025-26 EPL"
type textarea "x"
type input "Ashland Health LLC 2025-26 EPL-"
type textarea "x"
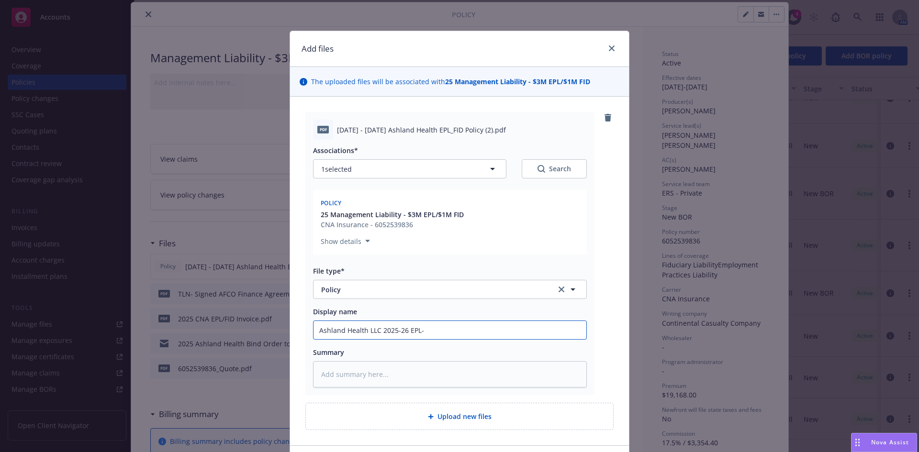
type input "Ashland Health LLC 2025-26 EPL-F"
type textarea "x"
type input "Ashland Health LLC 2025-26 EPL-FI"
type textarea "x"
type input "Ashland Health LLC 2025-26 EPL-FID"
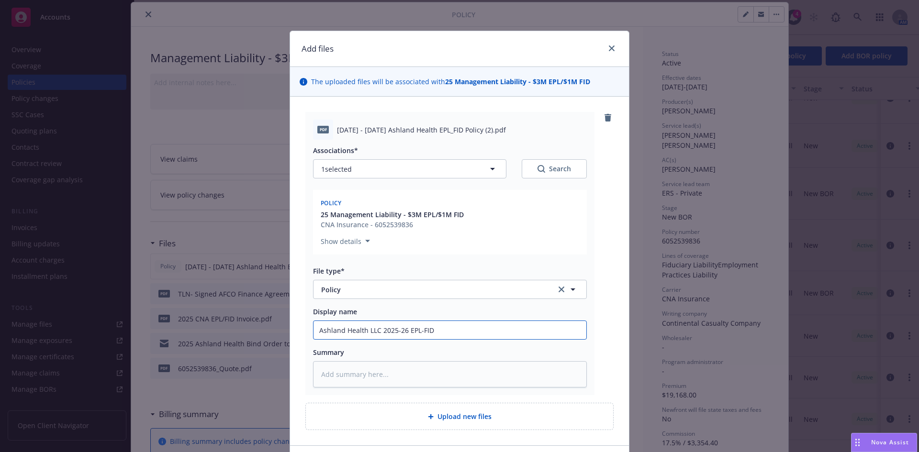
type textarea "x"
type input "Ashland Health LLC 2025-26 EPL-FID"
type textarea "x"
type input "Ashland Health LLC 2025-26 EPL-FID P"
type textarea "x"
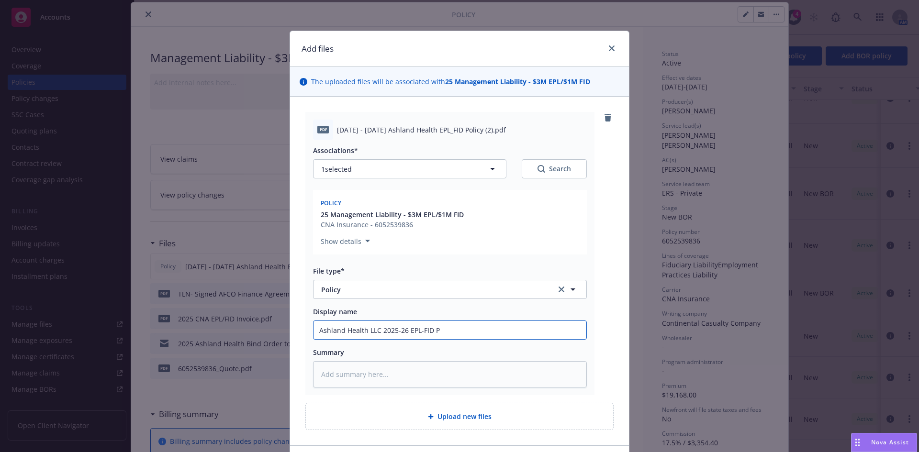
type input "Ashland Health LLC 2025-26 EPL-FID Po"
type textarea "x"
type input "Ashland Health LLC 2025-26 EPL-FID Pol"
type textarea "x"
type input "Ashland Health LLC 2025-26 EPL-FID Poli"
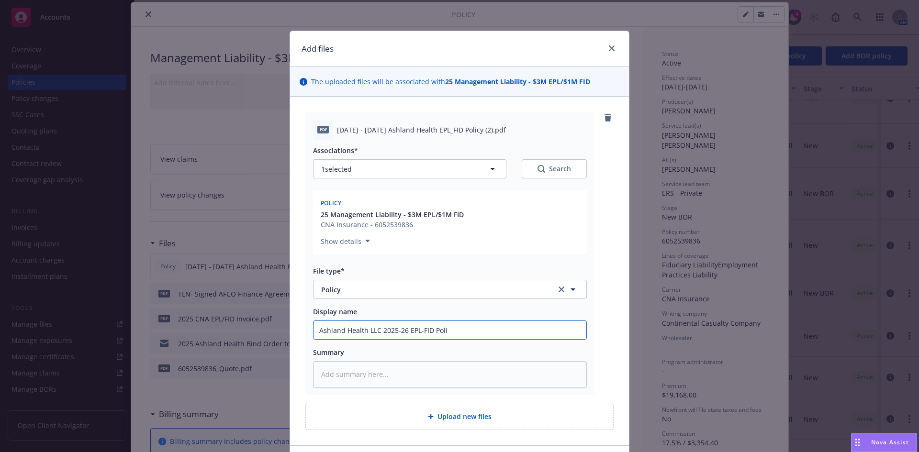
type textarea "x"
type input "Ashland Health LLC 2025-26 EPL-FID Policy"
type textarea "x"
type input "Ashland Health LLC 2025-26 EPL-FID Policy"
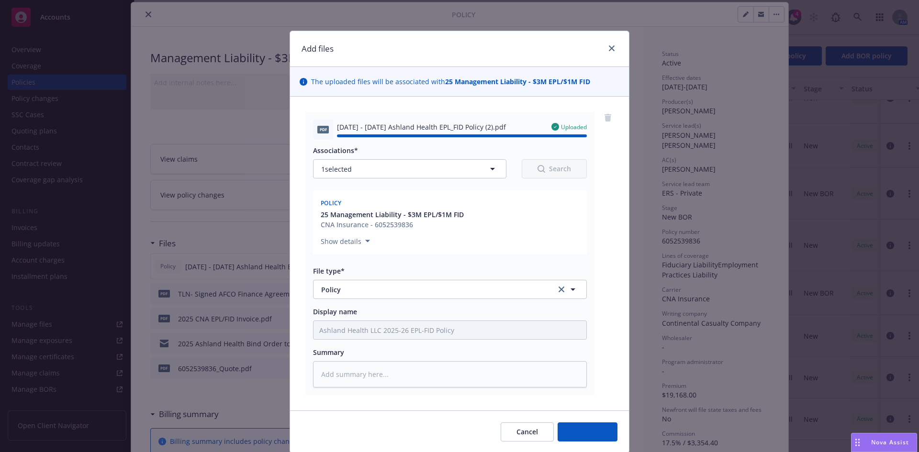
type textarea "x"
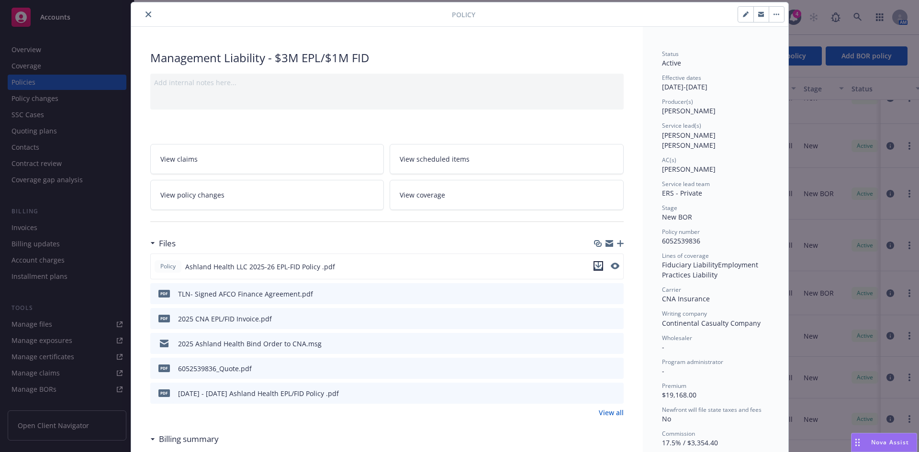
click at [595, 264] on icon "download file" at bounding box center [598, 265] width 6 height 6
click at [143, 10] on button "close" at bounding box center [148, 14] width 11 height 11
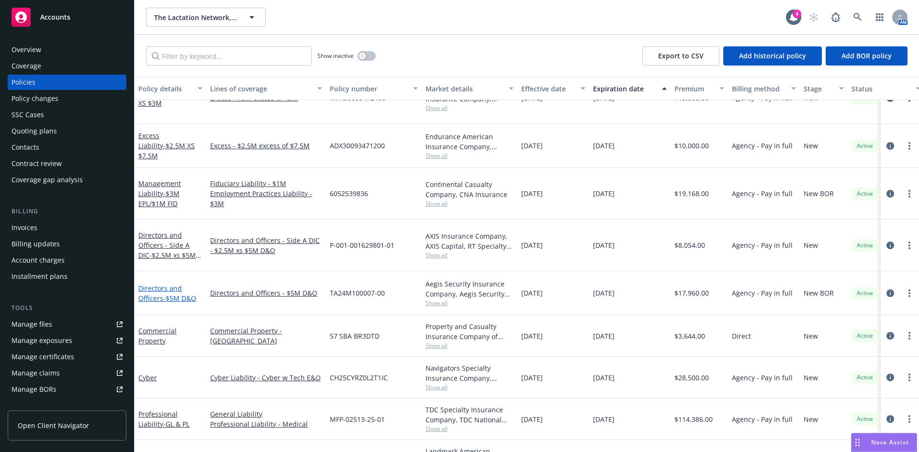
click at [163, 284] on link "Directors and Officers - $5M D&O" at bounding box center [167, 293] width 58 height 19
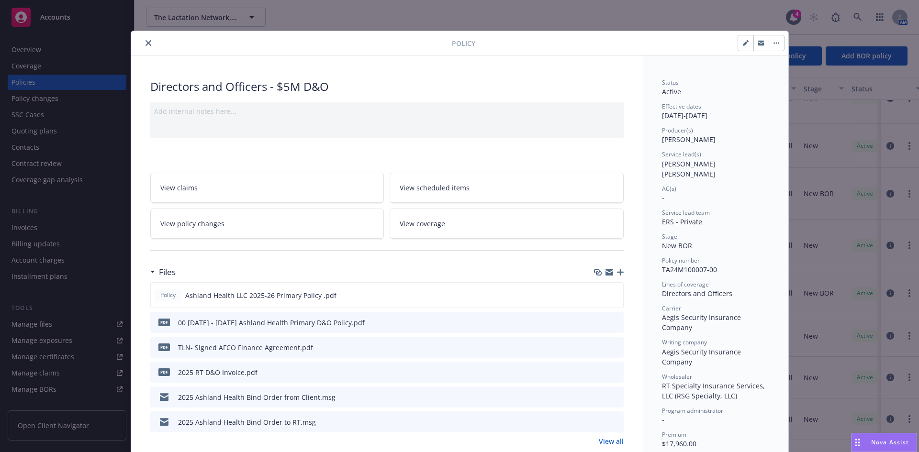
scroll to position [29, 0]
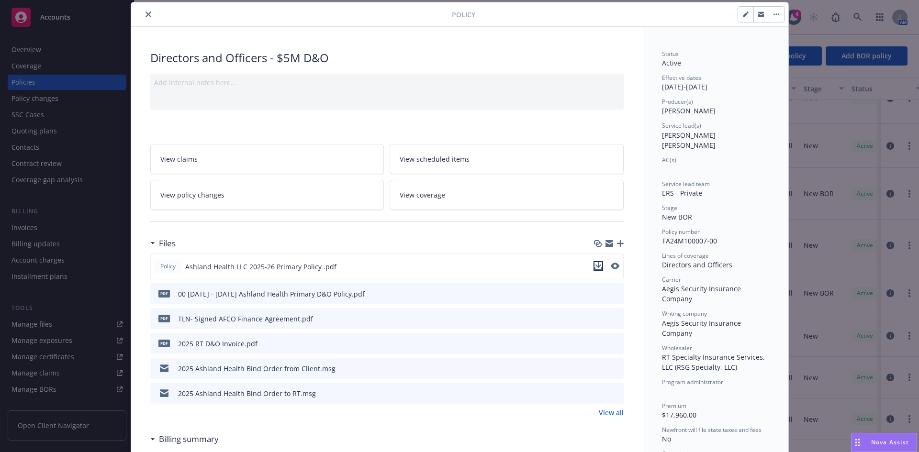
click at [595, 267] on icon "download file" at bounding box center [599, 266] width 8 height 8
drag, startPoint x: 144, startPoint y: 16, endPoint x: 148, endPoint y: 21, distance: 6.8
click at [146, 16] on icon "close" at bounding box center [149, 14] width 6 height 6
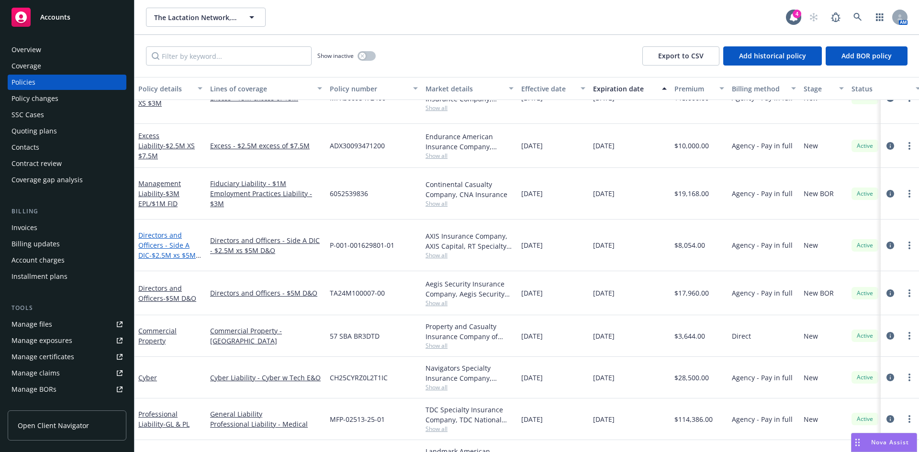
click at [160, 231] on link "Directors and Officers - Side A DIC - $2.5M xs $5M D&O Limit" at bounding box center [166, 250] width 57 height 39
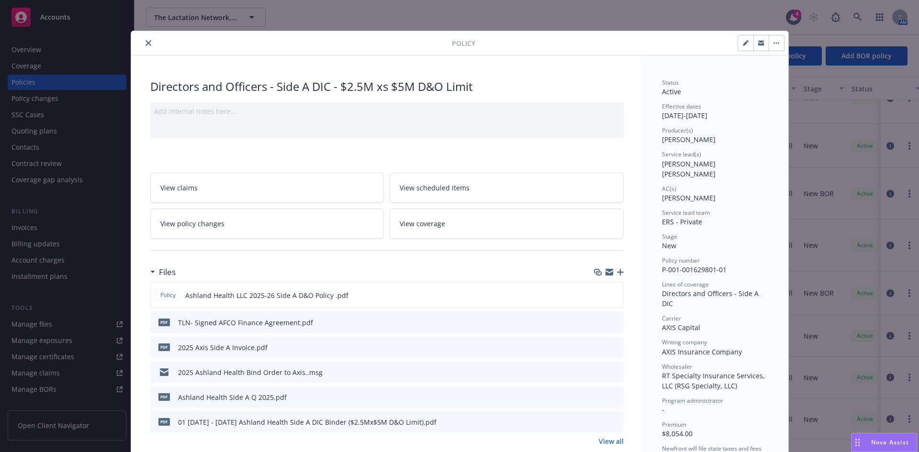
scroll to position [29, 0]
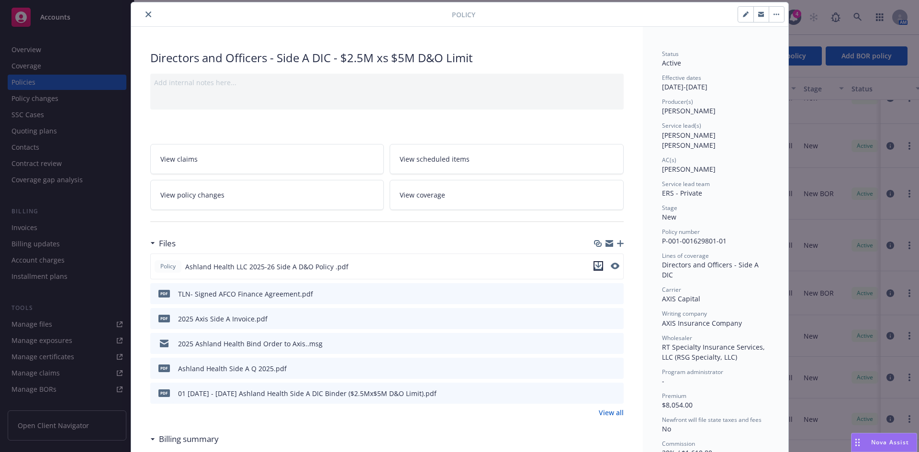
click at [596, 265] on icon "download file" at bounding box center [599, 266] width 8 height 8
click at [146, 15] on icon "close" at bounding box center [149, 14] width 6 height 6
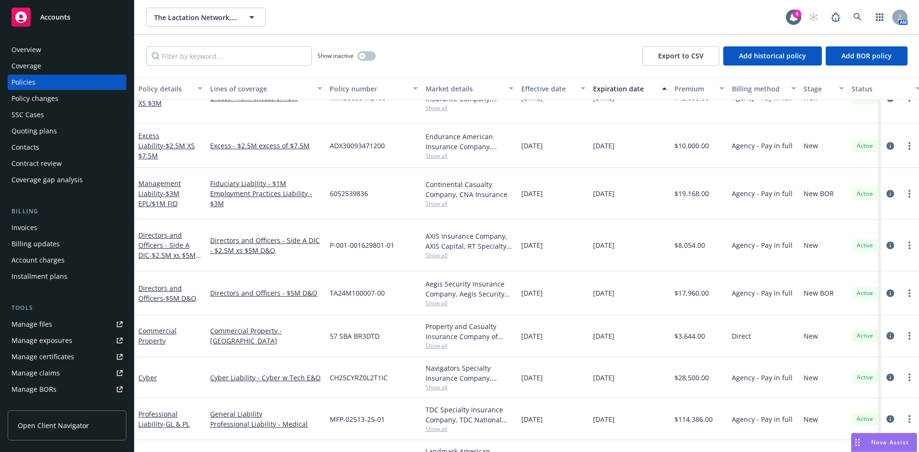
click at [431, 38] on div "Show inactive Export to CSV Add historical policy Add BOR policy" at bounding box center [527, 56] width 785 height 42
click at [858, 12] on link at bounding box center [857, 17] width 19 height 19
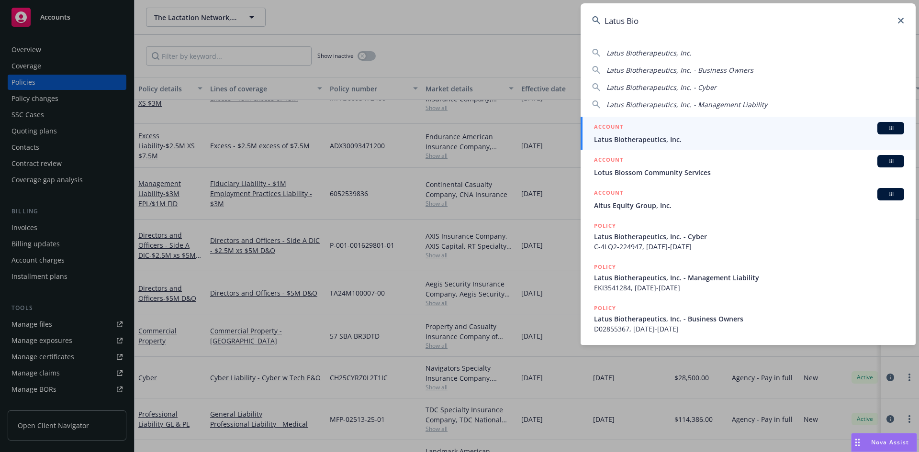
type input "Latus Bio"
click at [612, 135] on span "Latus Biotherapeutics, Inc." at bounding box center [749, 140] width 310 height 10
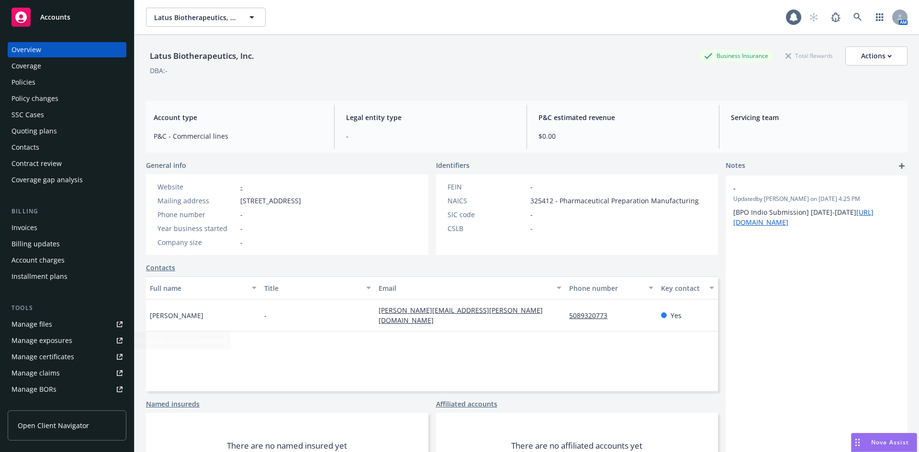
click at [93, 326] on link "Manage files" at bounding box center [67, 324] width 119 height 15
click at [258, 56] on div "Latus Biotherapeutics, Inc." at bounding box center [202, 56] width 112 height 12
click at [257, 56] on div "Latus Biotherapeutics, Inc." at bounding box center [202, 56] width 112 height 12
copy div "Latus Biotherapeutics, Inc."
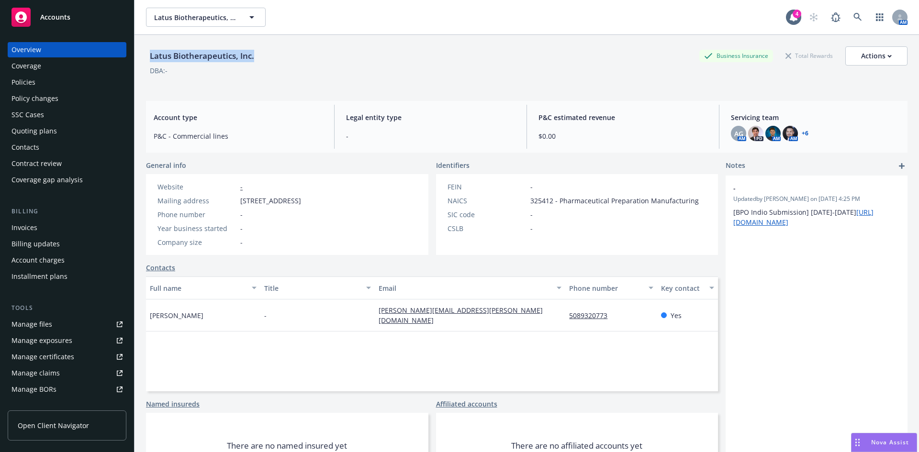
copy div "Latus Biotherapeutics, Inc."
click at [38, 151] on div "Contacts" at bounding box center [25, 147] width 28 height 15
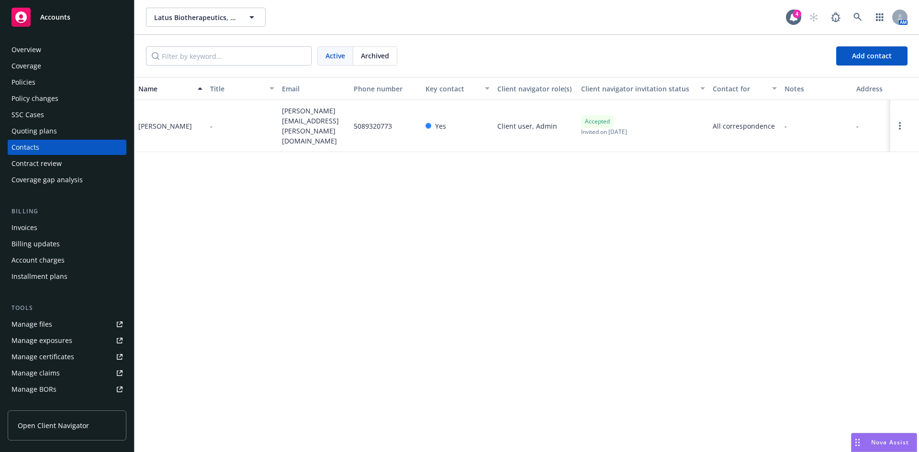
click at [36, 67] on div "Coverage" at bounding box center [26, 65] width 30 height 15
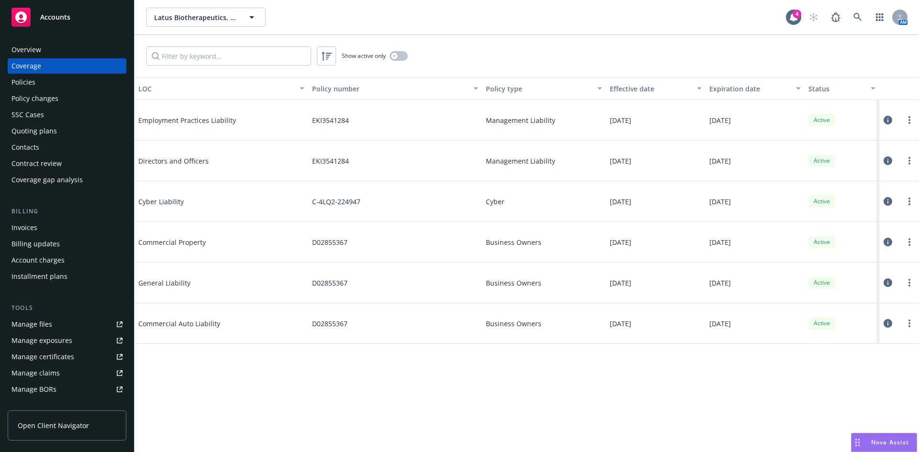
click at [37, 52] on div "Overview" at bounding box center [26, 49] width 30 height 15
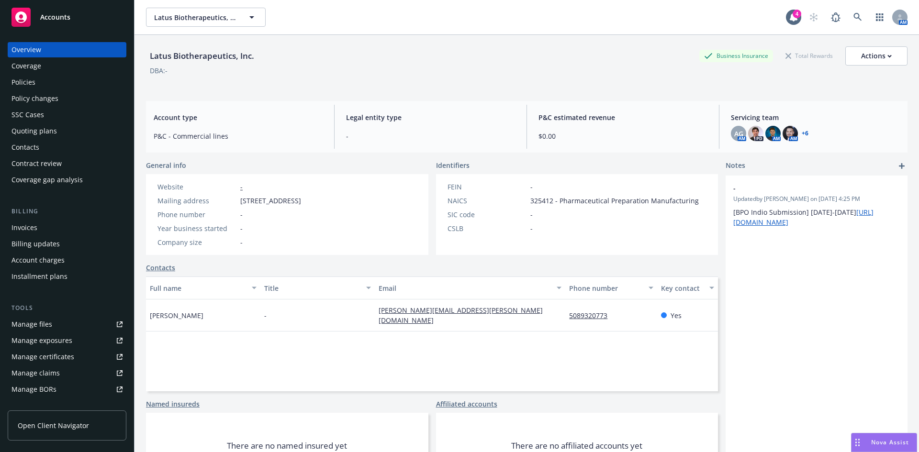
drag, startPoint x: 241, startPoint y: 202, endPoint x: 369, endPoint y: 200, distance: 127.9
click at [305, 200] on div "Mailing address One Main Street, Philadelphia, PA, 19092" at bounding box center [229, 201] width 151 height 10
copy span "One Main Street, Philadelphia, PA, 19092"
drag, startPoint x: 328, startPoint y: 25, endPoint x: 316, endPoint y: 40, distance: 18.9
click at [328, 25] on div "Latus Biotherapeutics, Inc. Latus Biotherapeutics, Inc." at bounding box center [466, 17] width 640 height 19
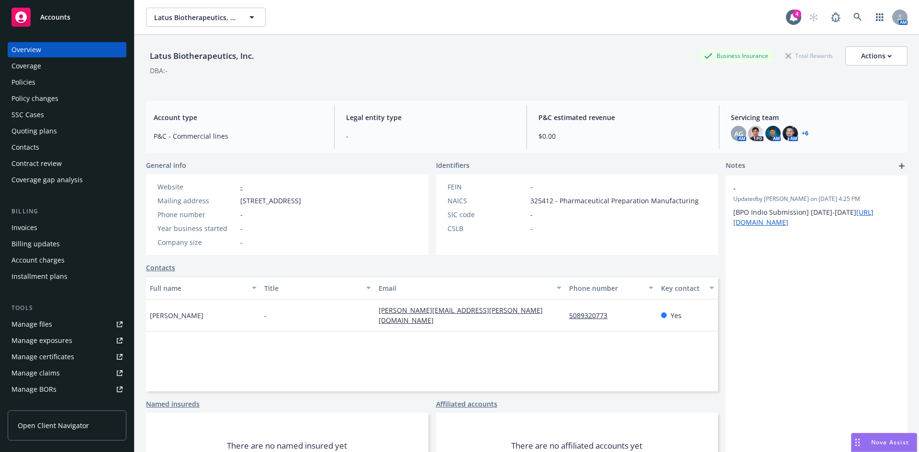
click at [210, 59] on div "Latus Biotherapeutics, Inc." at bounding box center [202, 56] width 112 height 12
copy div "Latus Biotherapeutics, Inc."
click at [856, 18] on link at bounding box center [857, 17] width 19 height 19
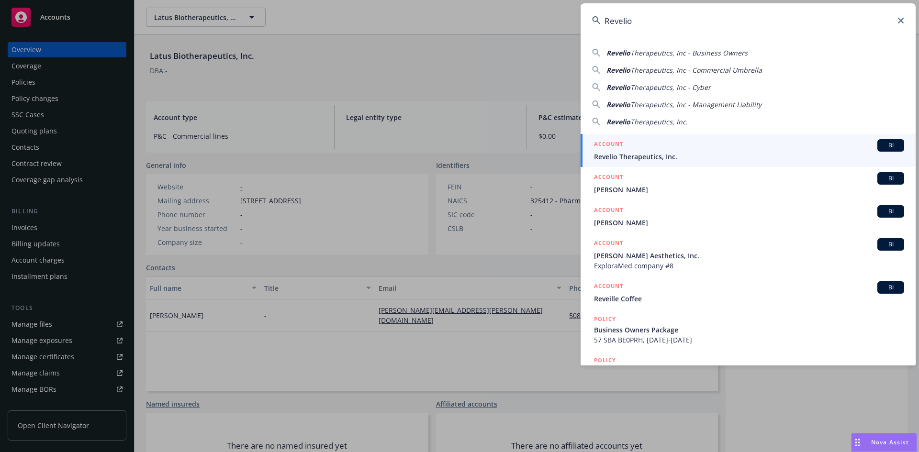
type input "Revelio"
click at [653, 147] on div "ACCOUNT BI" at bounding box center [749, 145] width 310 height 12
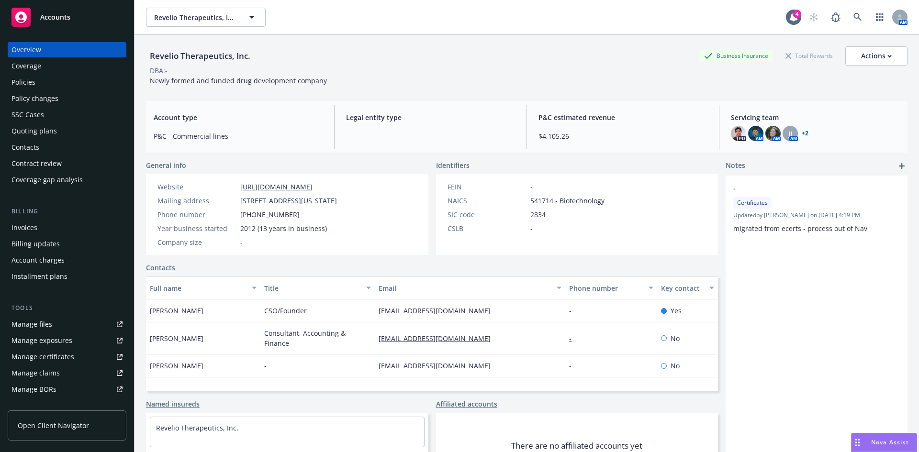
click at [30, 83] on div "Policies" at bounding box center [23, 82] width 24 height 15
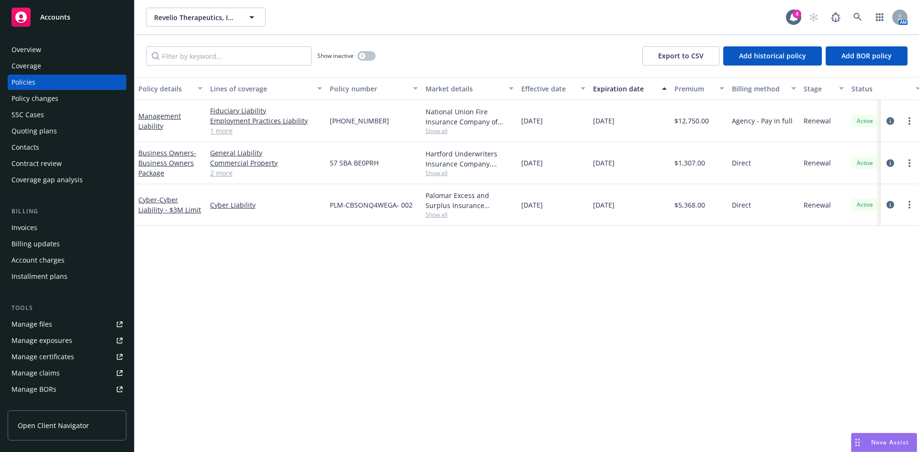
click at [461, 285] on div "Policy details Lines of coverage Policy number Market details Effective date Ex…" at bounding box center [527, 264] width 785 height 375
click at [50, 327] on div "Manage files" at bounding box center [31, 324] width 41 height 15
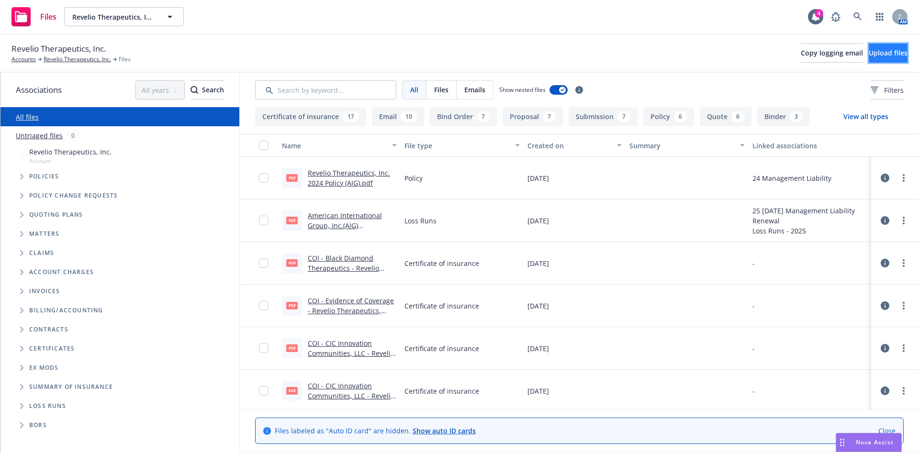
click at [877, 60] on button "Upload files" at bounding box center [888, 53] width 39 height 19
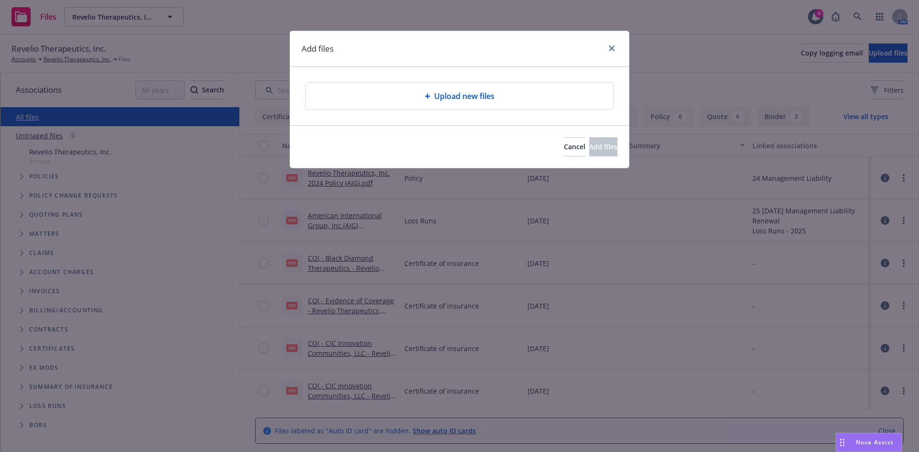
click at [519, 93] on div "Upload new files" at bounding box center [460, 95] width 292 height 11
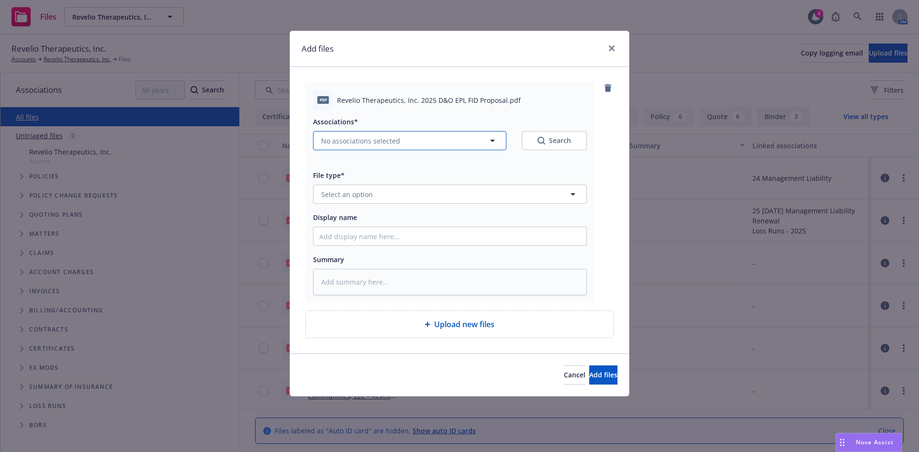
click at [364, 144] on span "No associations selected" at bounding box center [360, 141] width 79 height 10
type textarea "x"
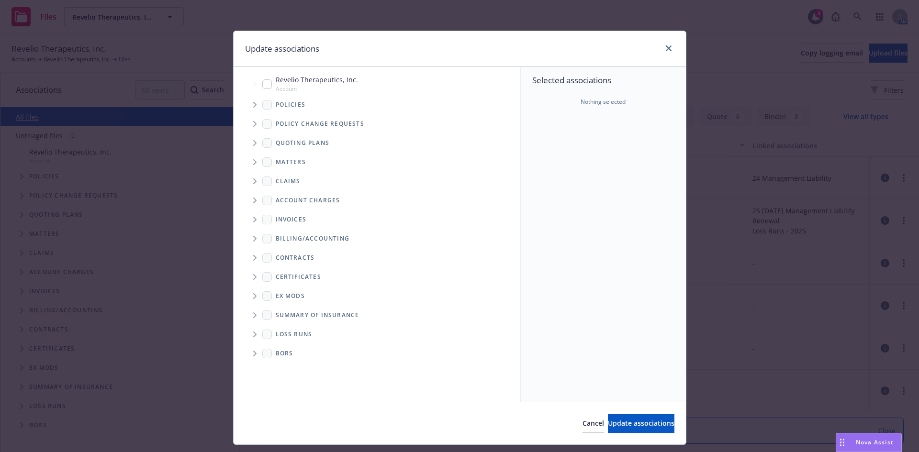
click at [253, 105] on icon "Tree Example" at bounding box center [255, 105] width 4 height 6
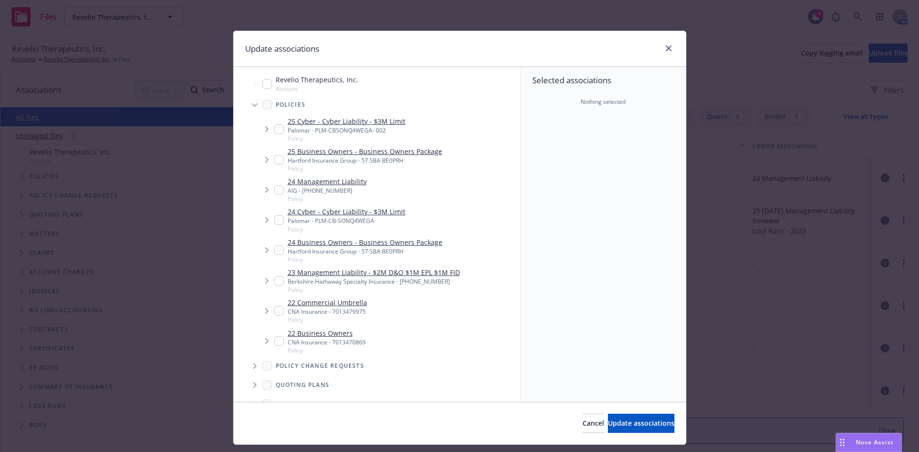
click at [275, 191] on input "Tree Example" at bounding box center [279, 190] width 10 height 10
checkbox input "true"
click at [631, 426] on span "Update associations" at bounding box center [641, 423] width 67 height 9
type textarea "x"
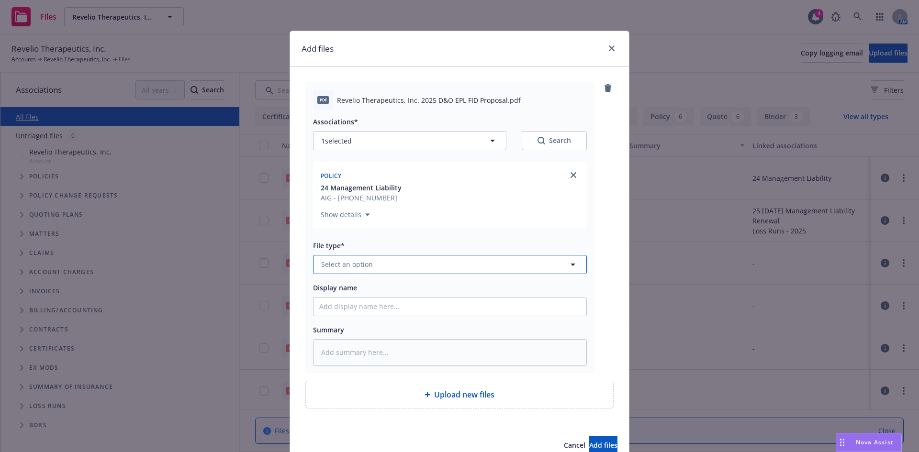
click at [382, 266] on button "Select an option" at bounding box center [450, 264] width 274 height 19
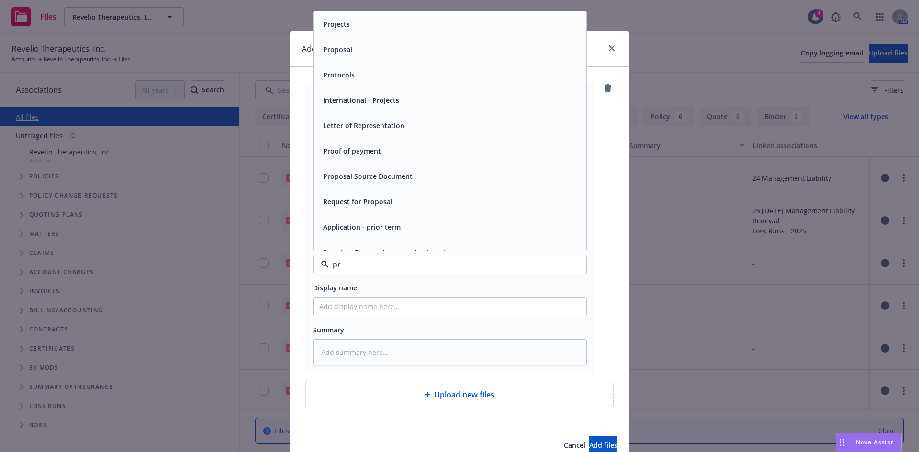
type input "pro"
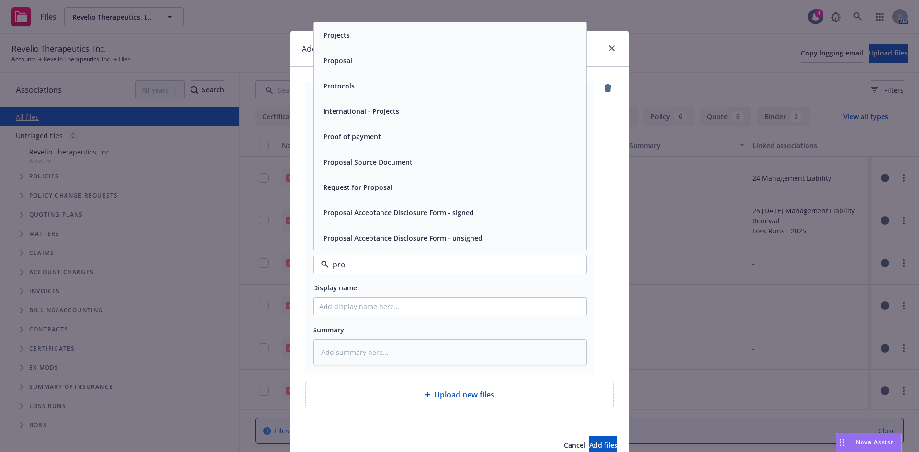
click at [340, 63] on span "Proposal" at bounding box center [337, 61] width 29 height 10
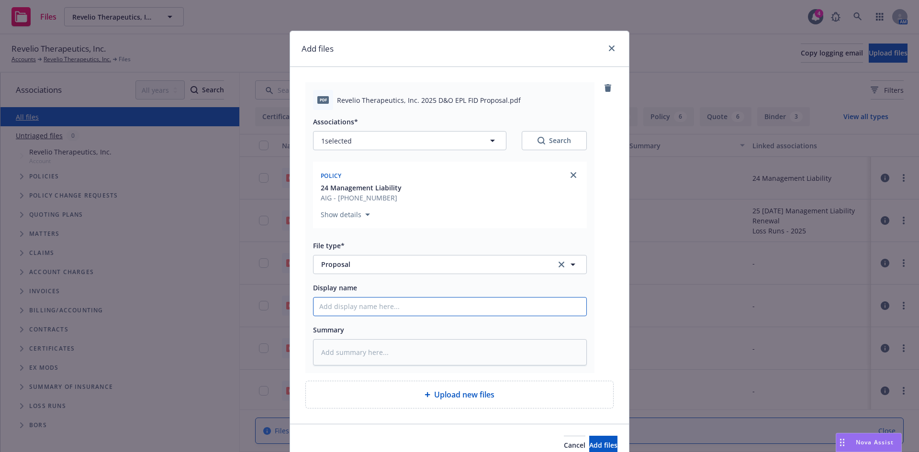
click at [349, 308] on input "Display name" at bounding box center [450, 307] width 273 height 18
paste input "Revelio"
type textarea "x"
type input "Revelio"
type textarea "x"
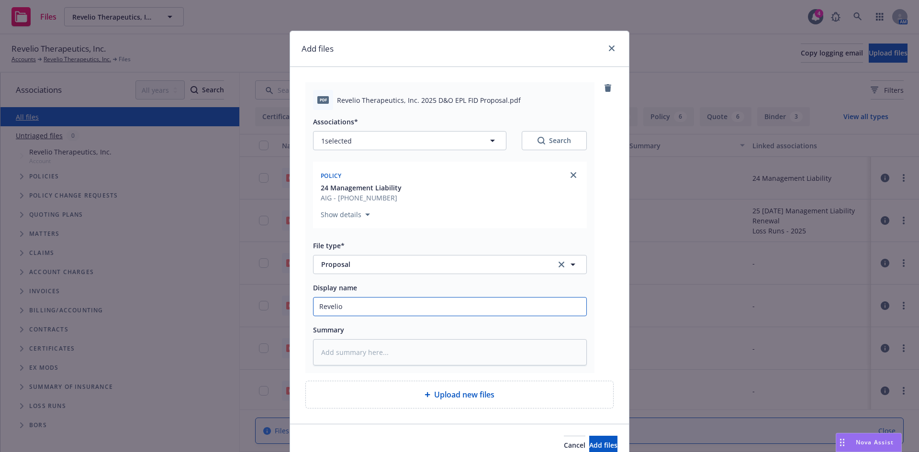
type input "Revelio"
type textarea "x"
type input "Revelio 2"
type textarea "x"
type input "Revelio 20"
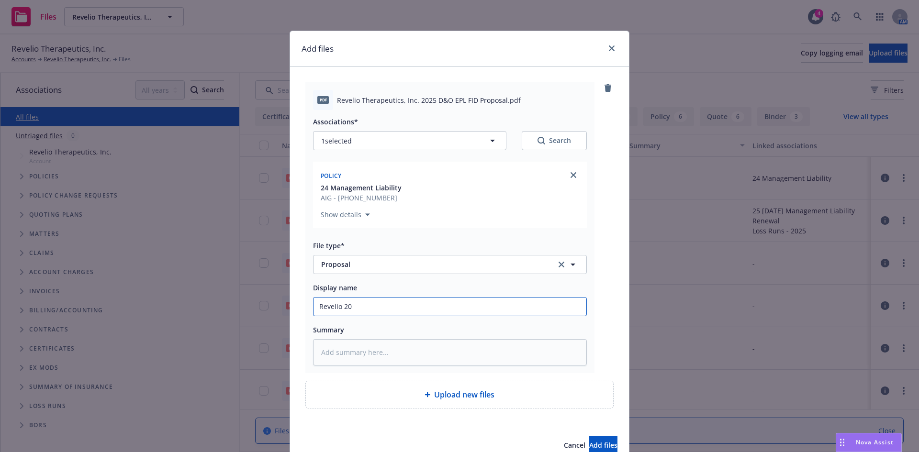
type textarea "x"
type input "Revelio 202"
type textarea "x"
type input "Revelio 2025"
type textarea "x"
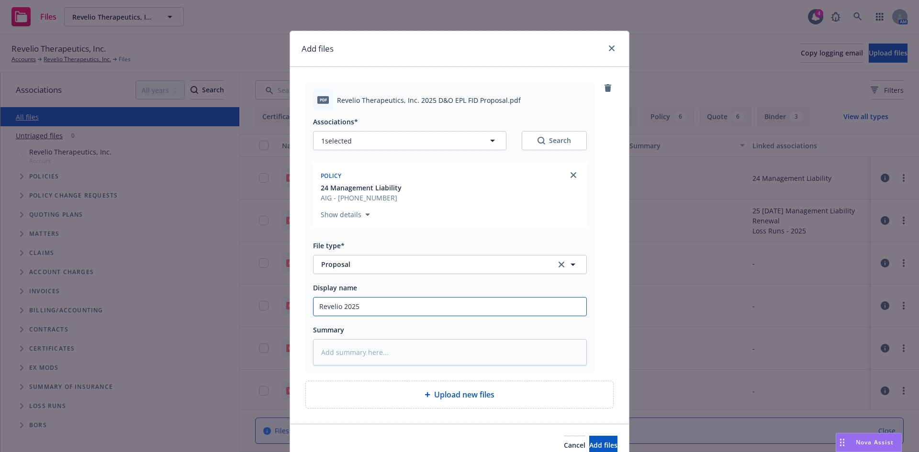
type input "Revelio 2025"
type textarea "x"
type input "Revelio 2025 M"
type textarea "x"
type input "Revelio 2025 ML"
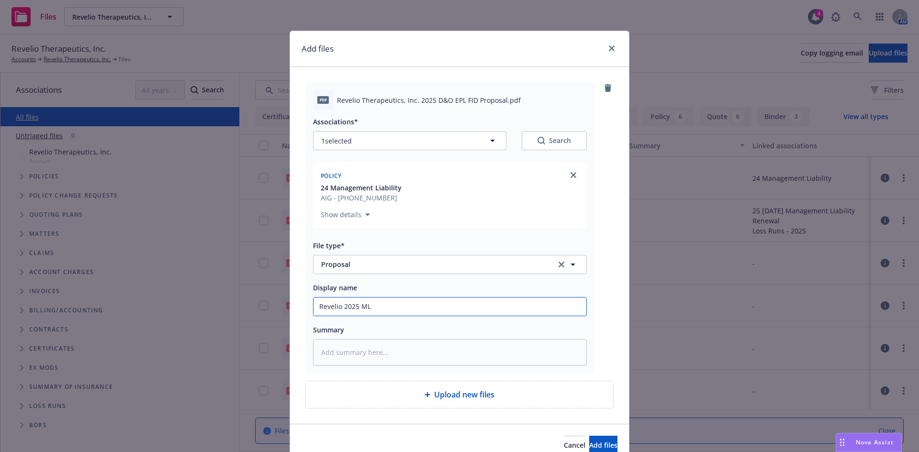
type textarea "x"
type input "Revelio 2025 ML"
type textarea "x"
type input "Revelio 2025 ML P"
type textarea "x"
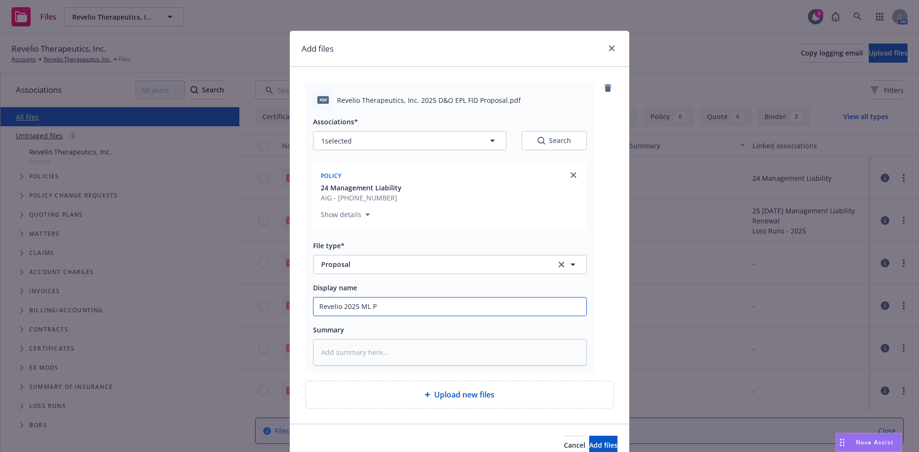
type input "Revelio 2025 ML Pr"
type textarea "x"
type input "Revelio 2025 ML Pro"
type textarea "x"
type input "Revelio 2025 ML Pror"
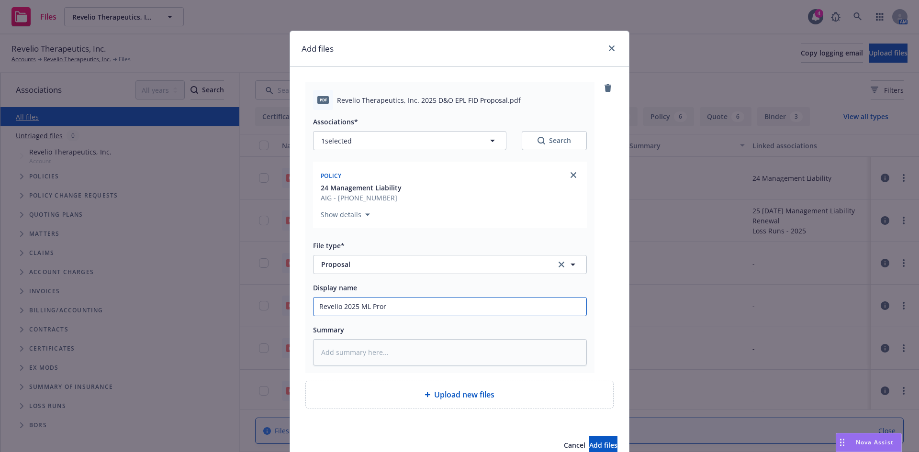
type textarea "x"
type input "Revelio 2025 ML Pro"
type textarea "x"
type input "Revelio 2025 ML Prop"
type textarea "x"
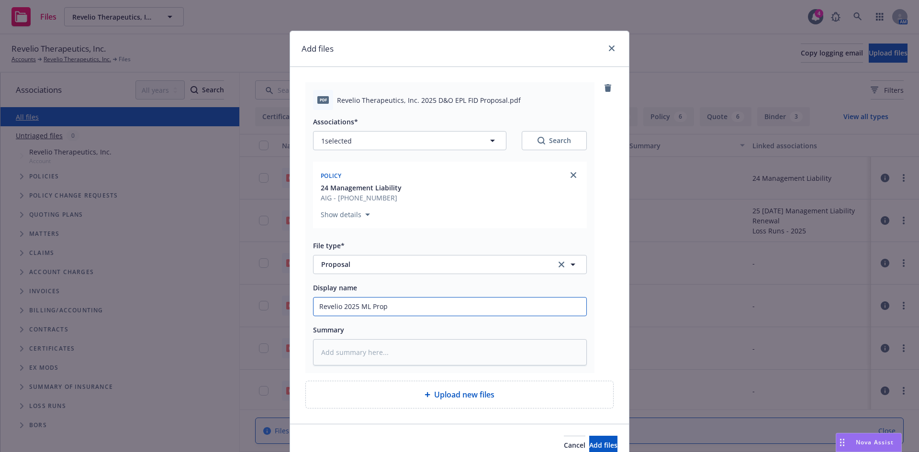
type input "Revelio 2025 ML Propo"
type textarea "x"
type input "Revelio 2025 ML Propos"
type textarea "x"
type input "Revelio 2025 ML Proposa"
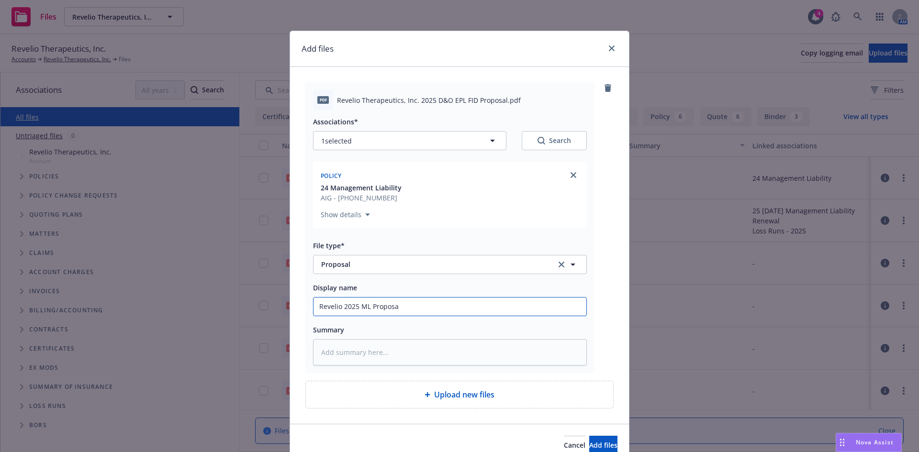
type textarea "x"
type input "Revelio 2025 ML Proposal"
type textarea "x"
type input "Revelio 2025 ML Proposa"
type textarea "x"
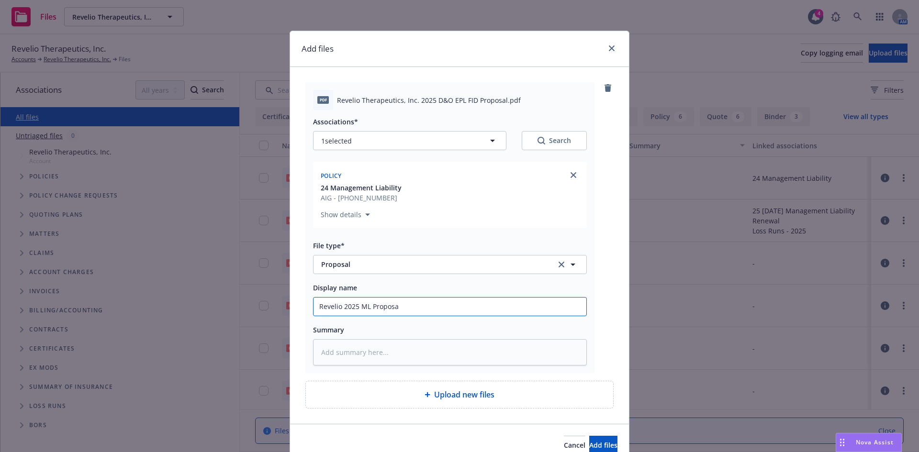
type input "Revelio 2025 ML Propos"
type textarea "x"
type input "Revelio 2025 ML Proposa"
type textarea "x"
type input "Revelio 2025 ML Proposal"
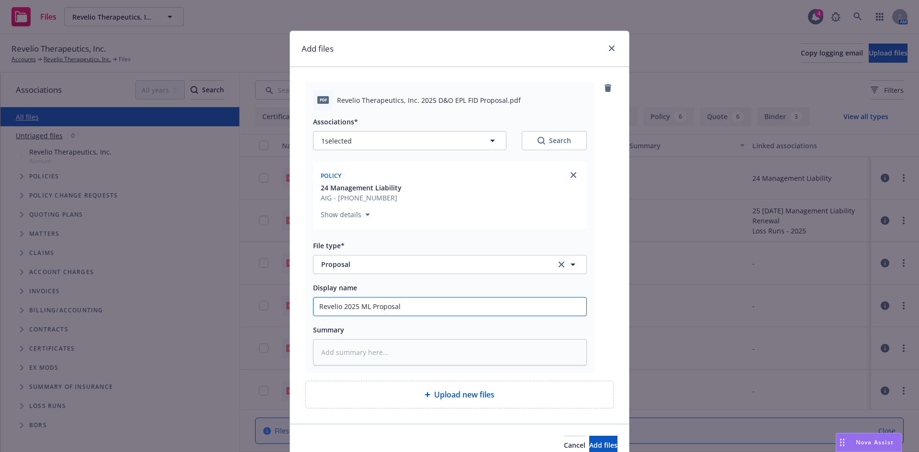
type textarea "x"
type input "Revelio 2025 ML Proposal"
click at [589, 436] on button "Add files" at bounding box center [603, 445] width 28 height 19
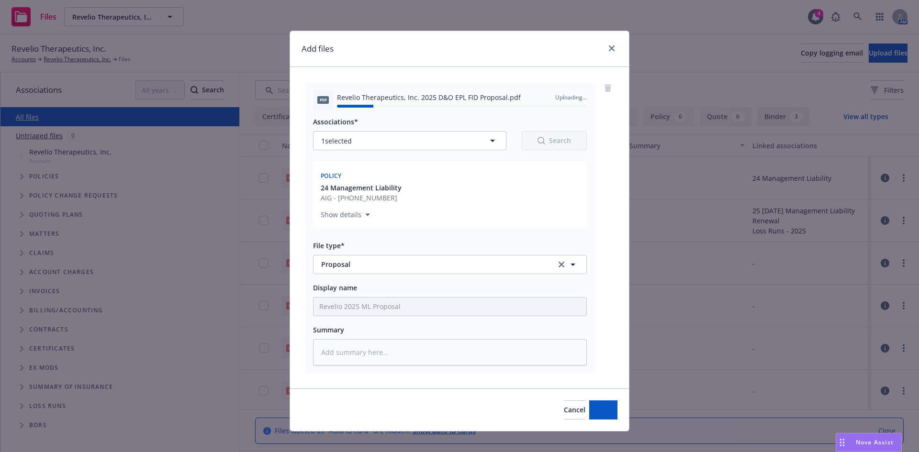
type textarea "x"
